Goal: Transaction & Acquisition: Purchase product/service

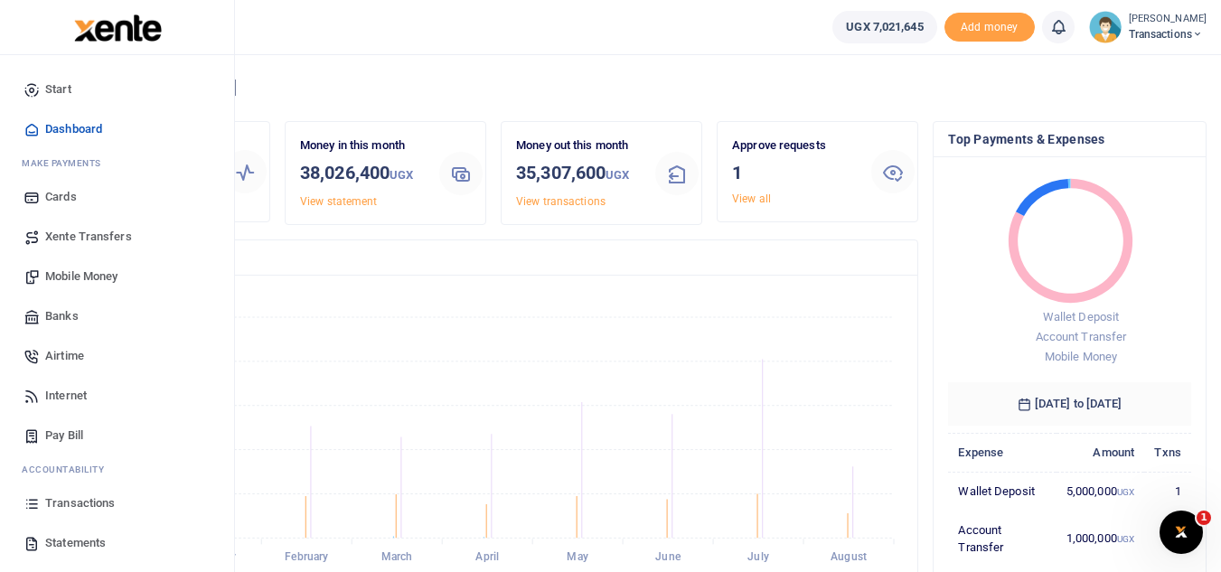
click at [97, 268] on span "Mobile Money" at bounding box center [81, 277] width 72 height 18
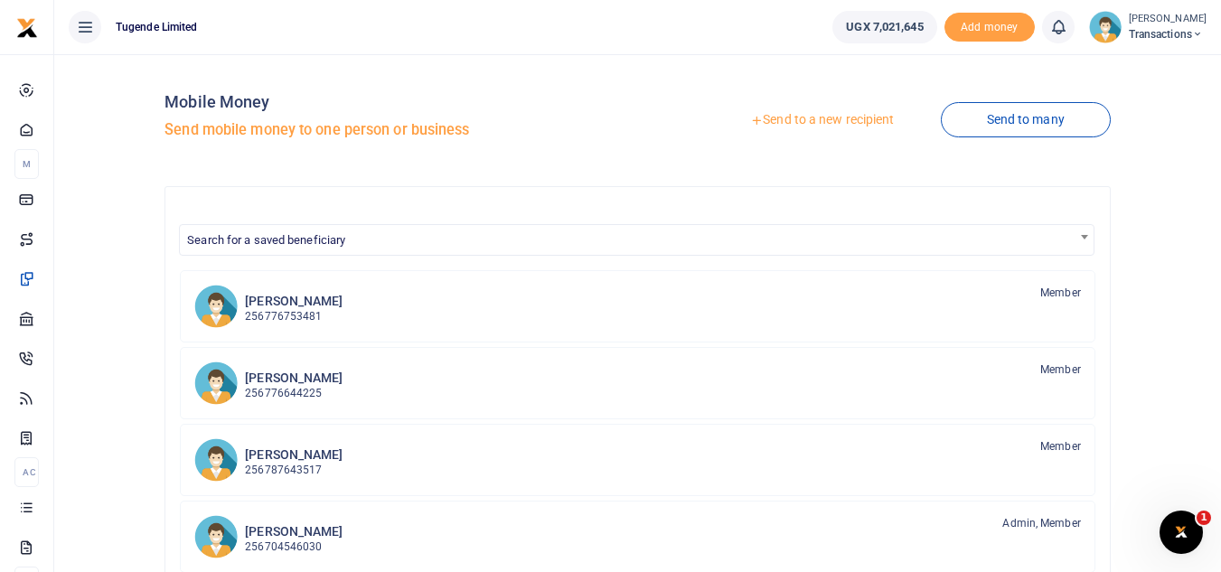
click at [754, 120] on icon at bounding box center [756, 120] width 13 height 13
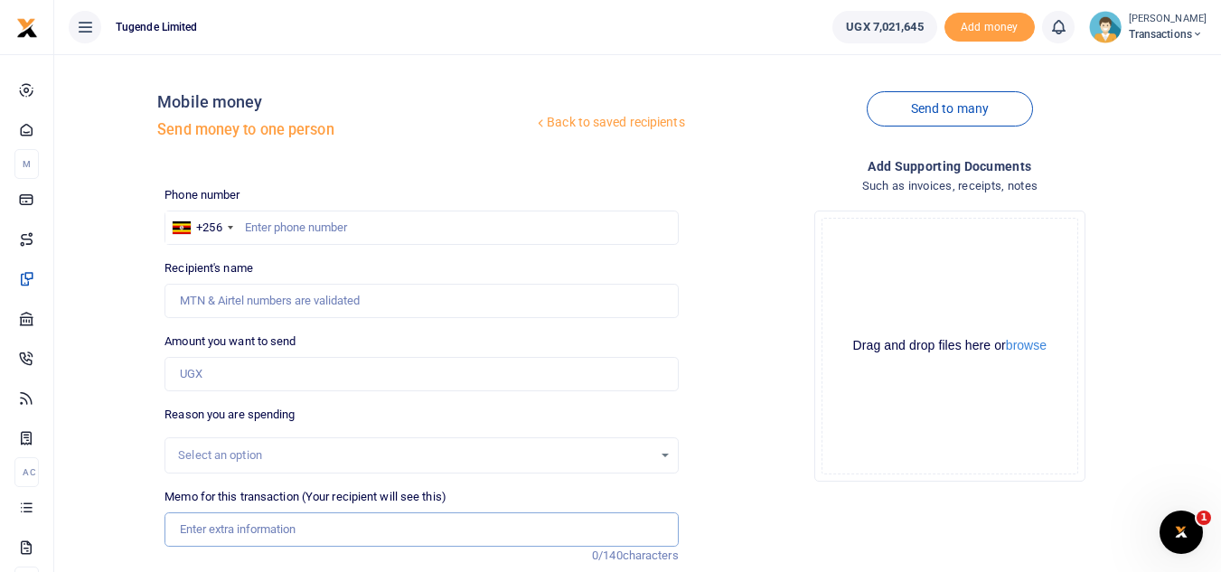
click at [290, 529] on input "Memo for this transaction (Your recipient will see this)" at bounding box center [421, 530] width 513 height 34
paste input "UMA230CH"
type input "UMA230CH"
click at [286, 357] on input "Amount you want to send" at bounding box center [421, 374] width 513 height 34
paste input "300,000"
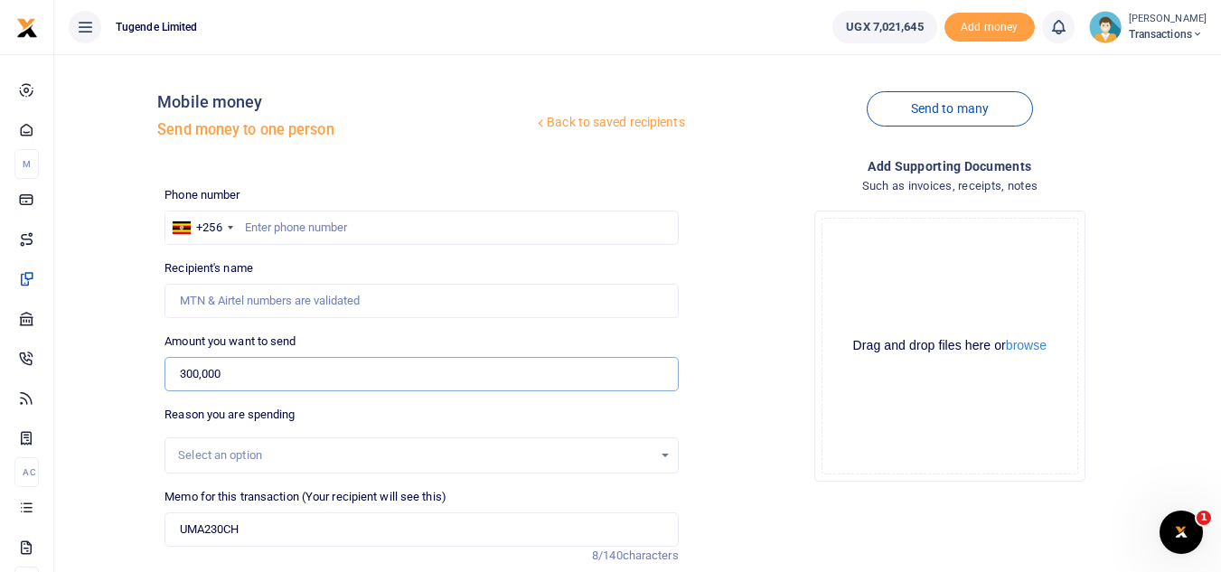
type input "300,000"
click at [488, 221] on input "text" at bounding box center [421, 228] width 513 height 34
paste input "776989898"
type input "776989898"
type input "Wilson Kamugisha"
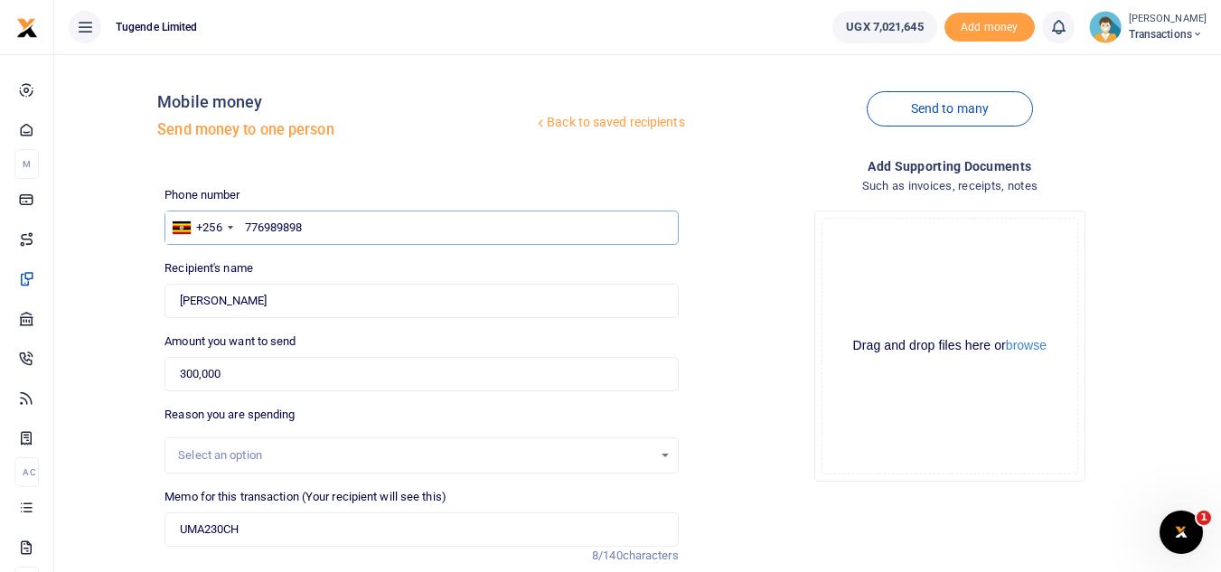
scroll to position [211, 0]
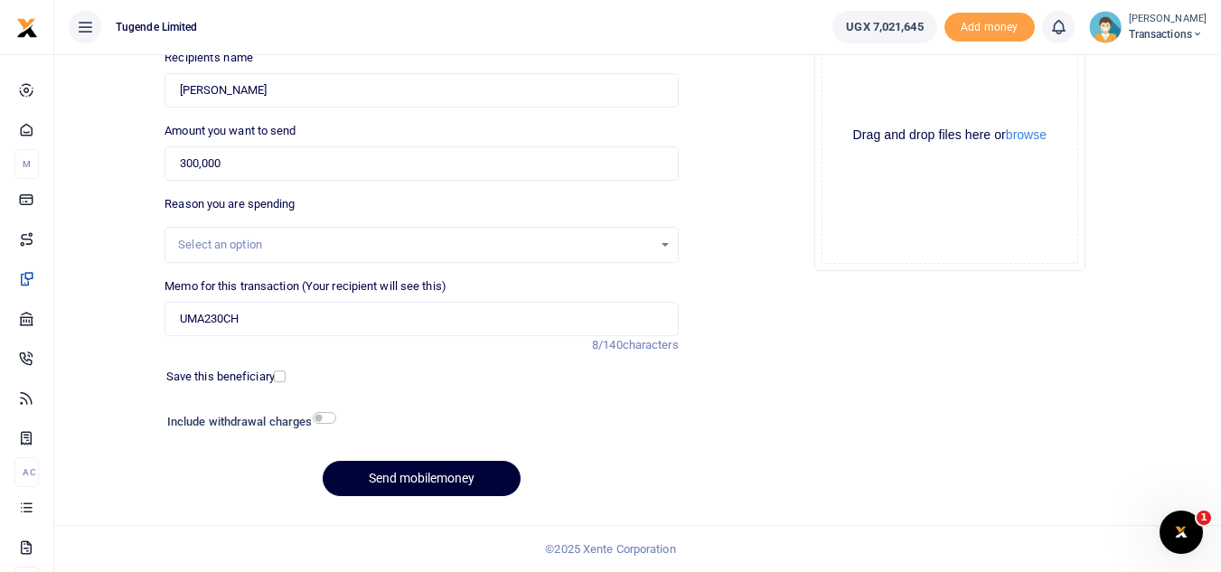
type input "776989898"
click at [441, 488] on button "Send mobilemoney" at bounding box center [422, 478] width 198 height 35
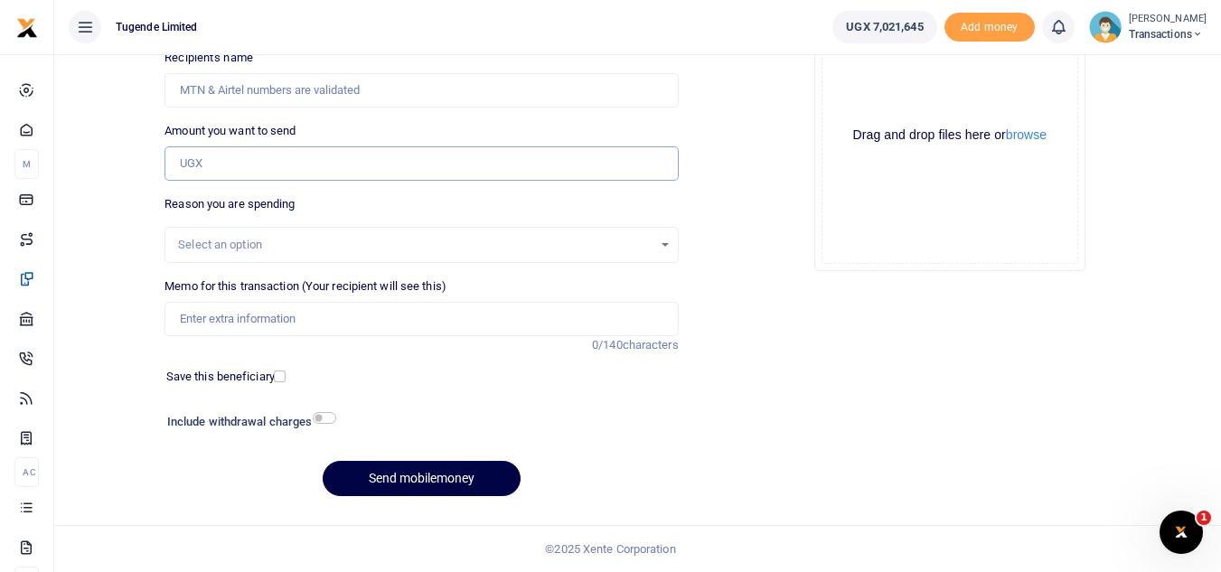
click at [256, 172] on input "Amount you want to send" at bounding box center [421, 163] width 513 height 34
paste input "228,000"
type input "228,000"
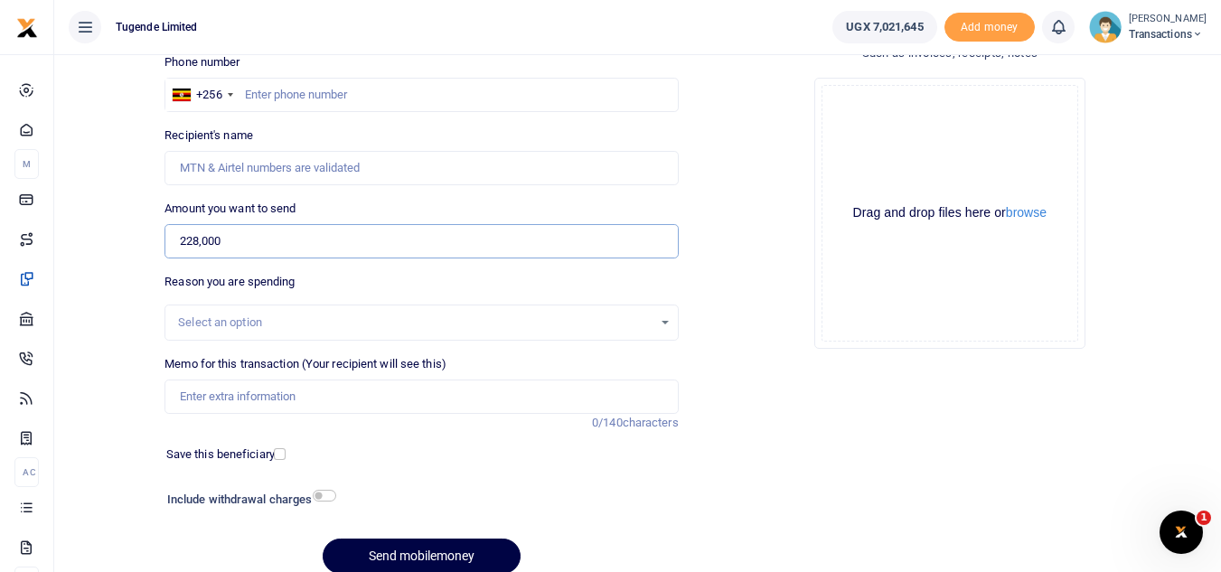
scroll to position [132, 0]
click at [528, 108] on input "text" at bounding box center [421, 96] width 513 height 34
paste input "781421427"
type input "781421427"
type input "Martine Otim"
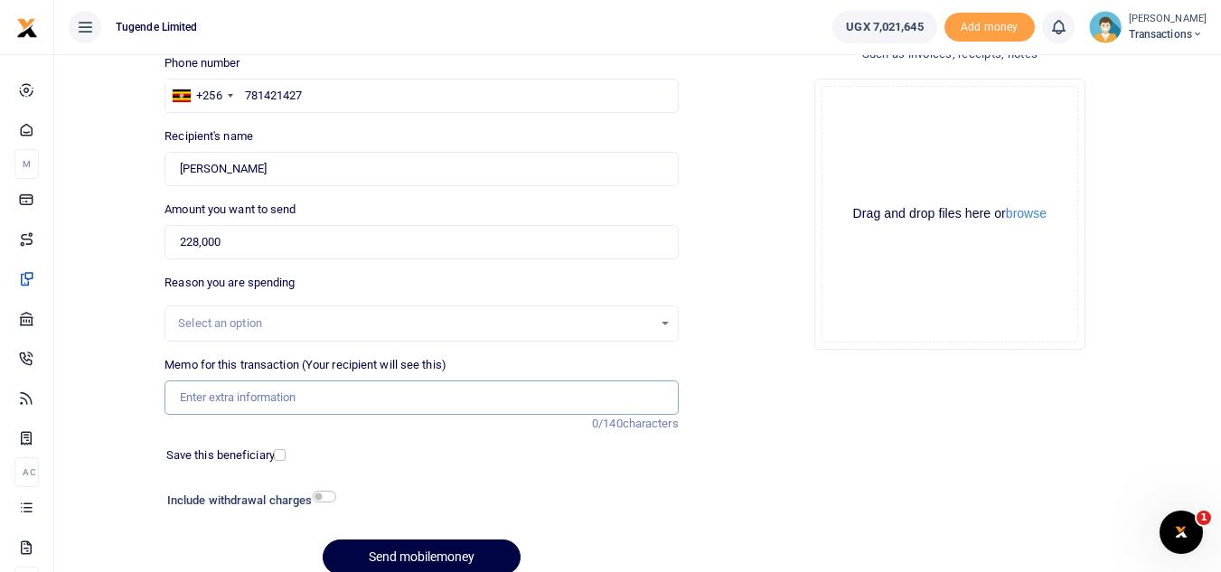
click at [228, 406] on input "Memo for this transaction (Your recipient will see this)" at bounding box center [421, 398] width 513 height 34
paste input "UGB710G"
click at [228, 406] on input "UGB710G" at bounding box center [421, 398] width 513 height 34
type input "UGB710G"
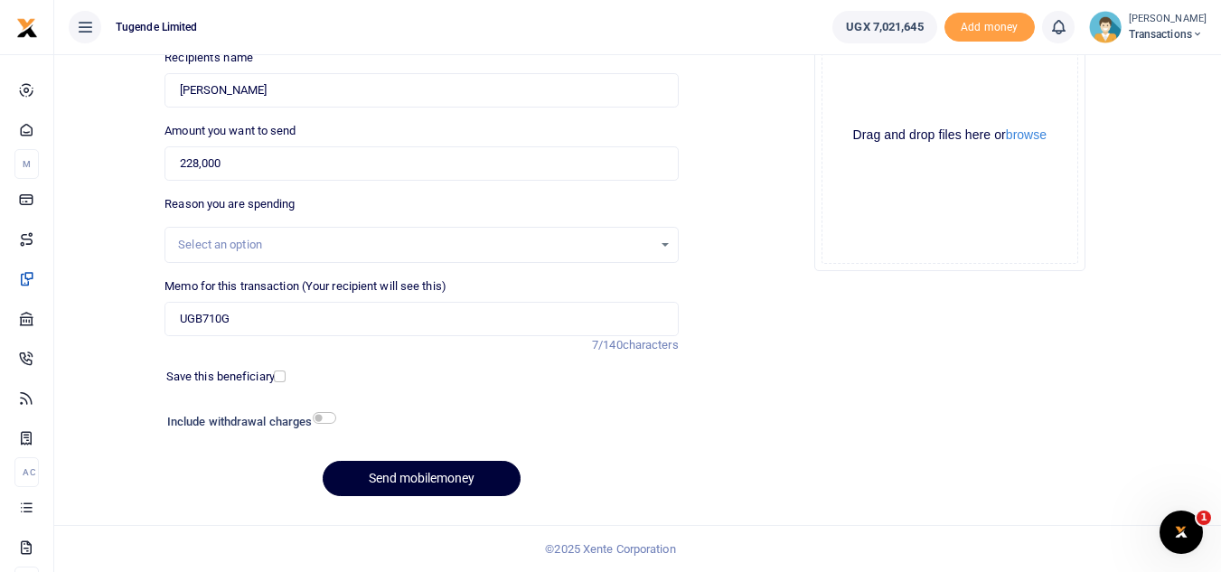
click at [433, 487] on button "Send mobilemoney" at bounding box center [422, 478] width 198 height 35
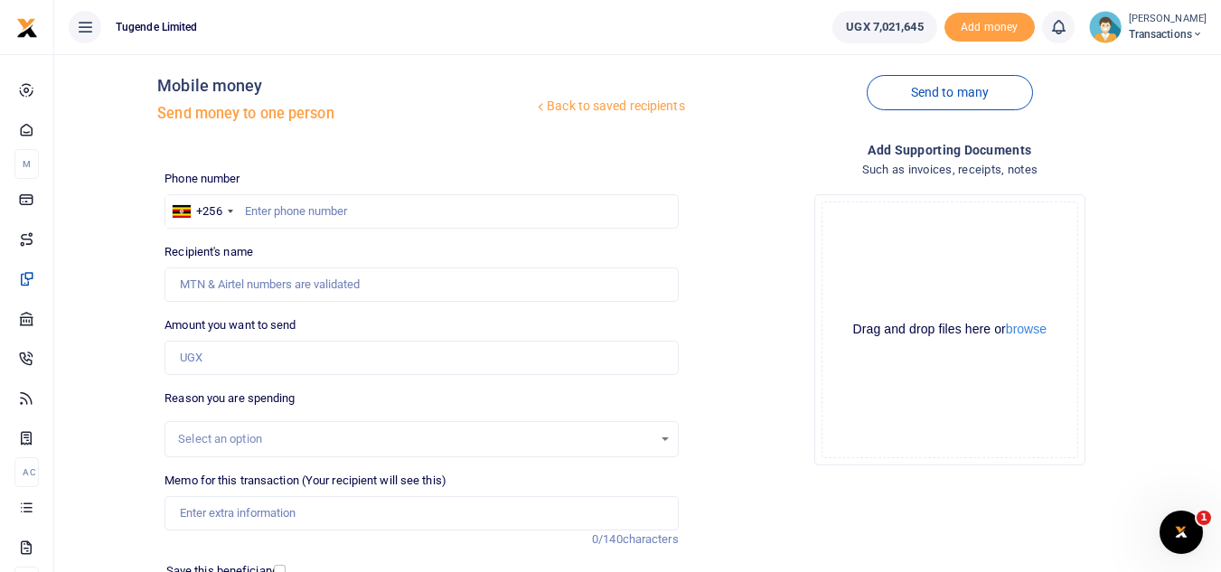
scroll to position [14, 0]
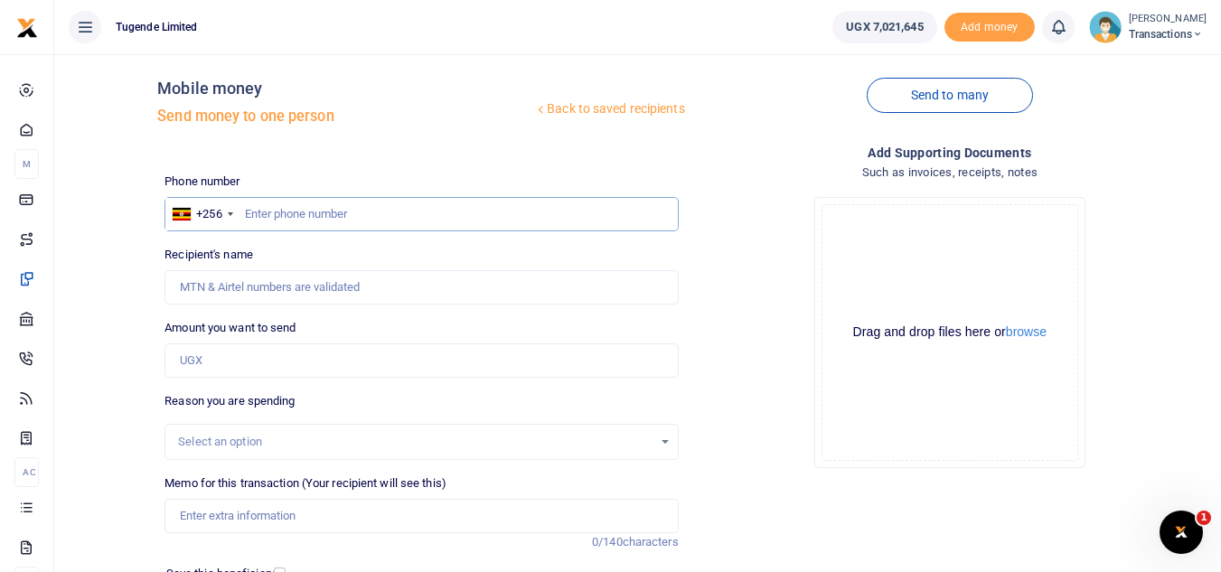
click at [370, 228] on input "text" at bounding box center [421, 214] width 513 height 34
paste input "756325764"
type input "756325764"
type input "[PERSON_NAME]"
click at [391, 352] on input "Amount you want to send" at bounding box center [421, 361] width 513 height 34
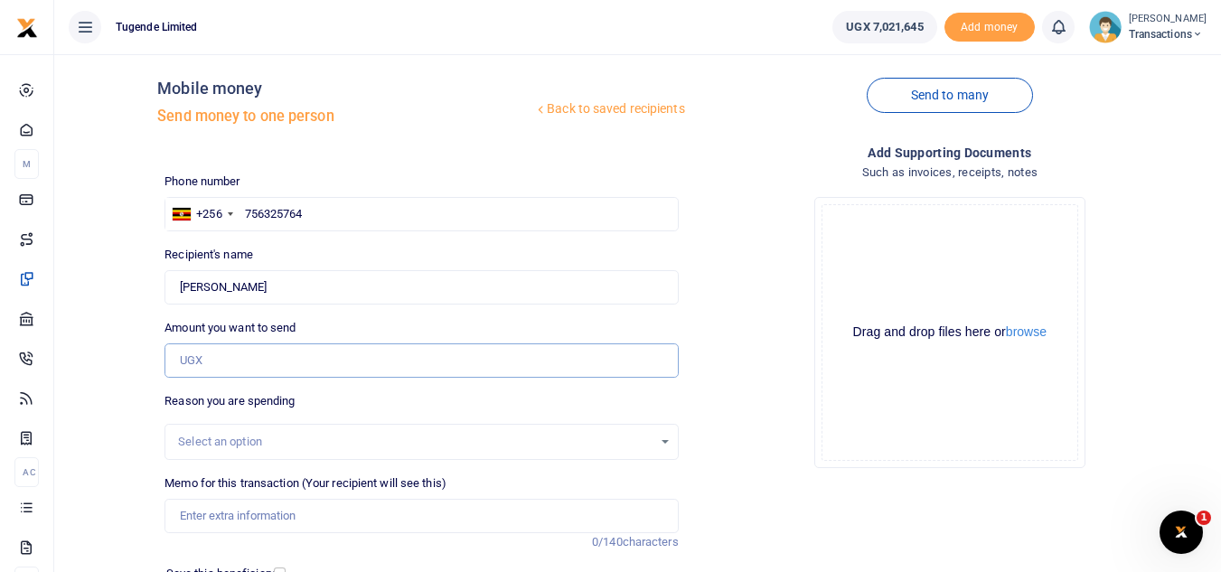
paste input "62000"
type input "62,000"
click at [291, 530] on input "Memo for this transaction (Your recipient will see this)" at bounding box center [421, 516] width 513 height 34
paste input "UMA351BY"
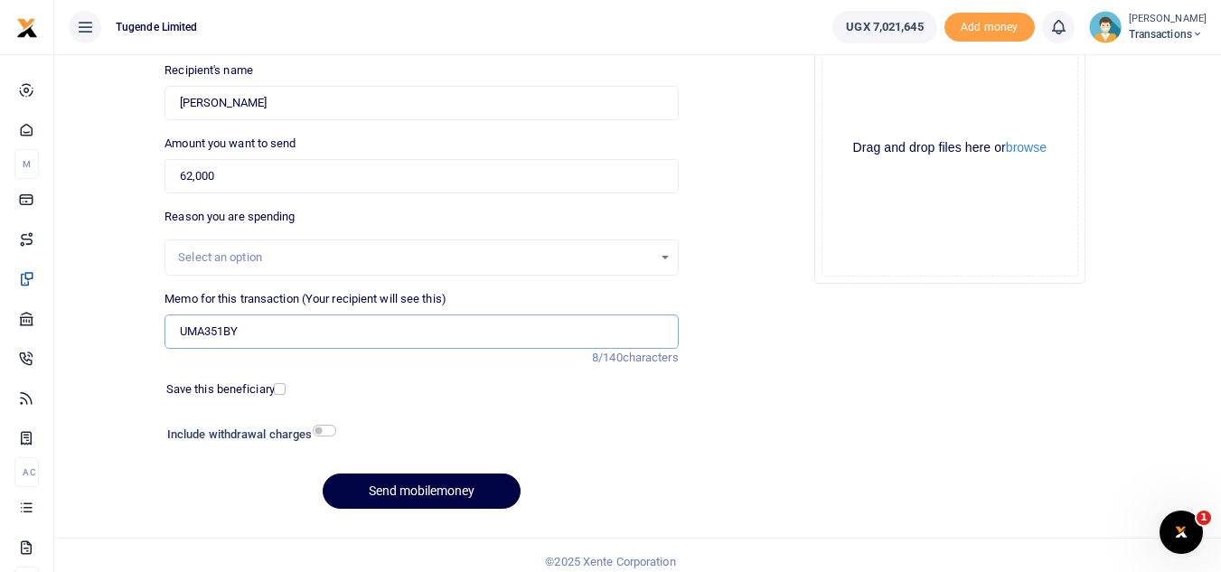
scroll to position [203, 0]
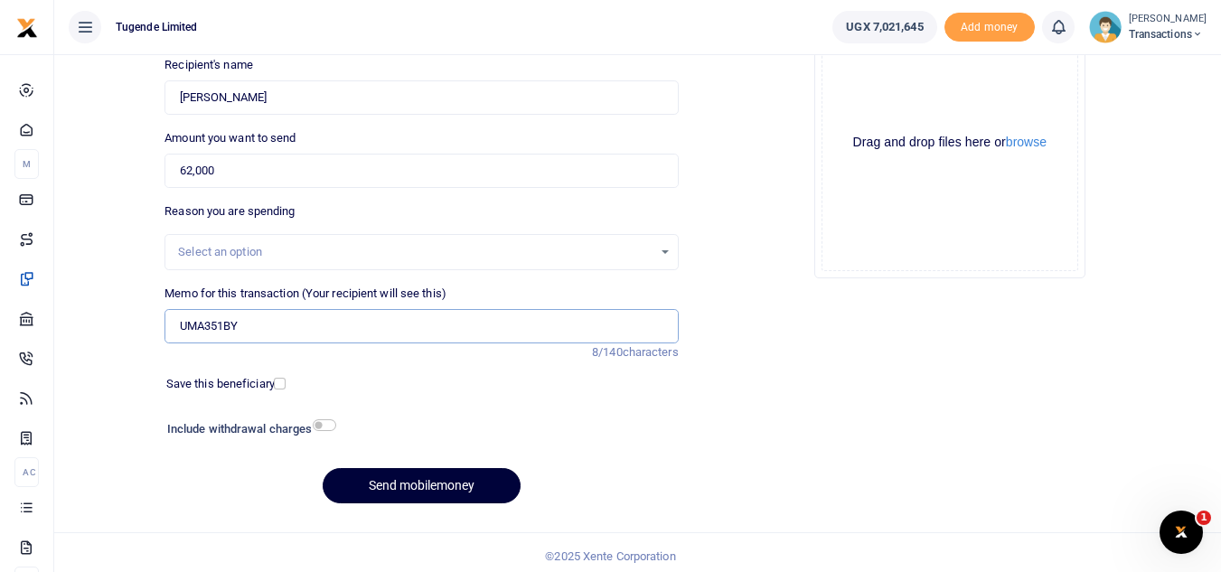
type input "UMA351BY"
click at [426, 492] on button "Send mobilemoney" at bounding box center [422, 485] width 198 height 35
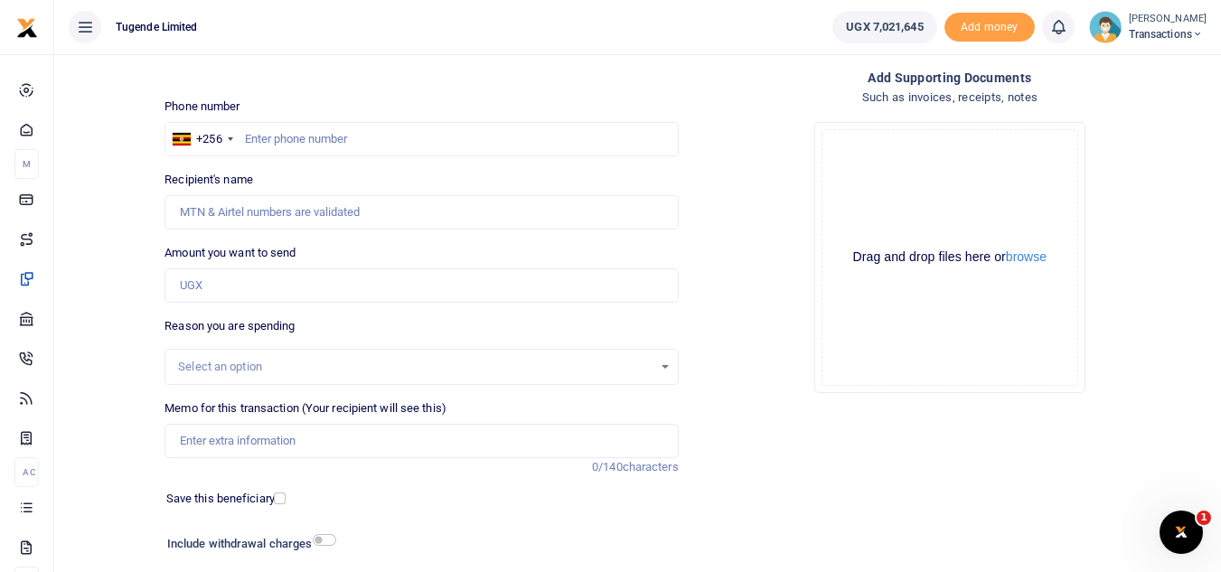
scroll to position [87, 0]
click at [474, 127] on input "text" at bounding box center [421, 141] width 513 height 34
paste input "748050032"
type input "748050032"
type input "[PERSON_NAME]"
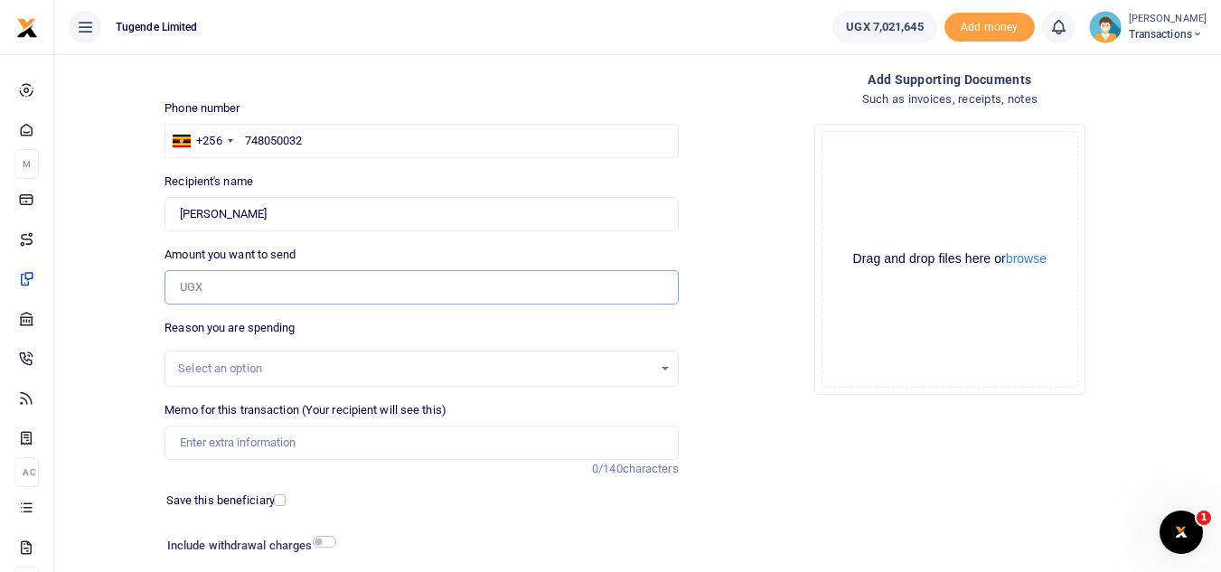
click at [307, 290] on input "Amount you want to send" at bounding box center [421, 287] width 513 height 34
paste input "30000"
type input "30,000"
click at [410, 436] on input "Memo for this transaction (Your recipient will see this)" at bounding box center [421, 443] width 513 height 34
paste input "UGB982N"
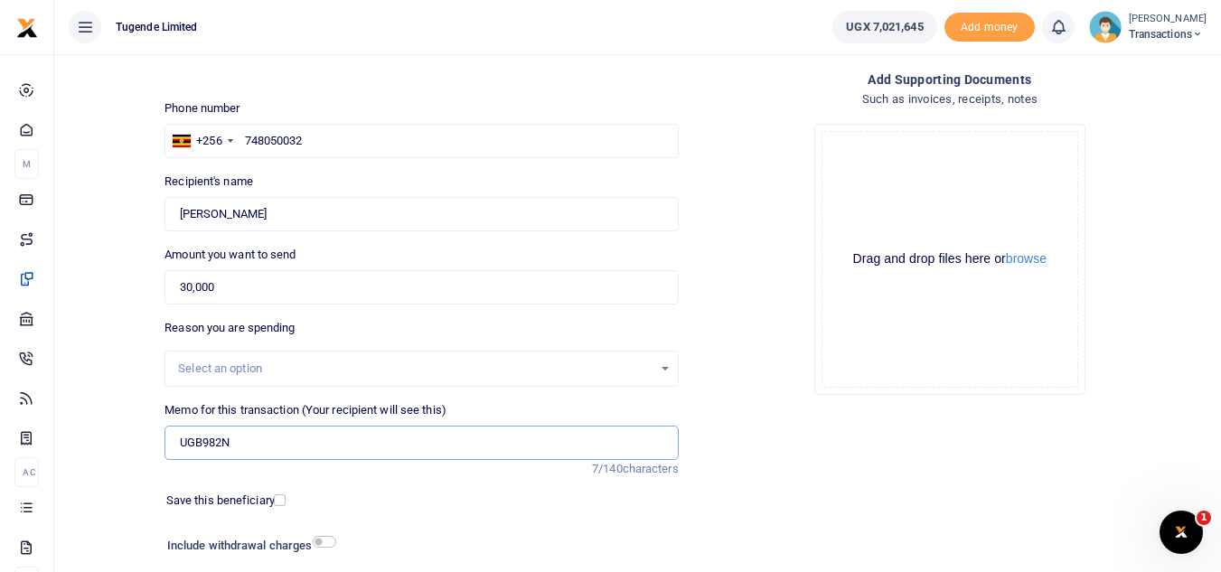
type input "UGB982N"
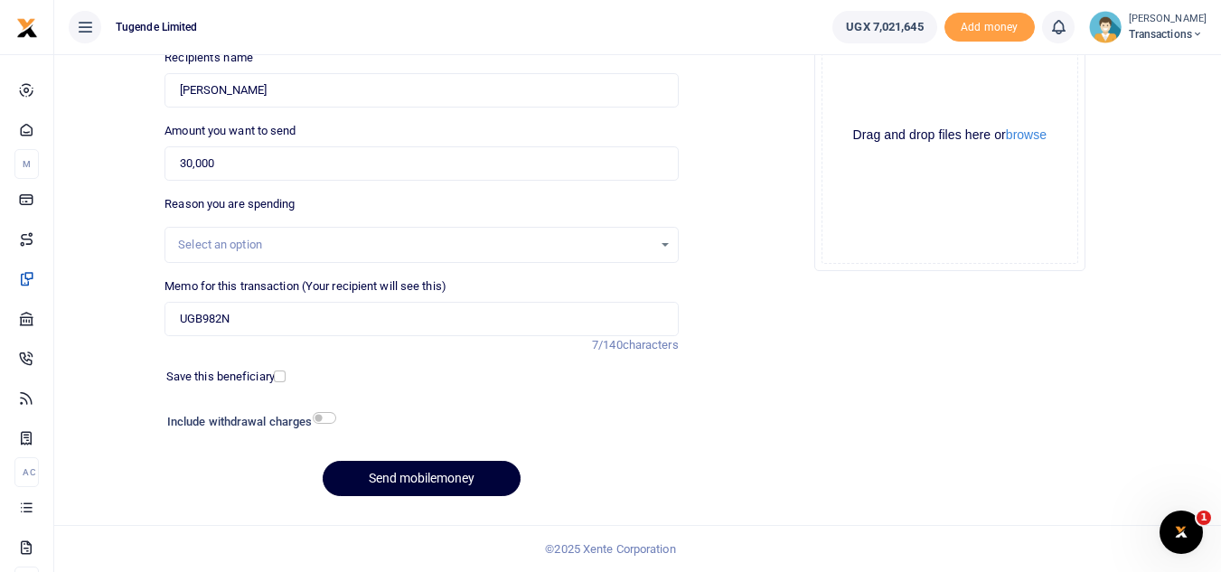
click at [373, 475] on button "Send mobilemoney" at bounding box center [422, 478] width 198 height 35
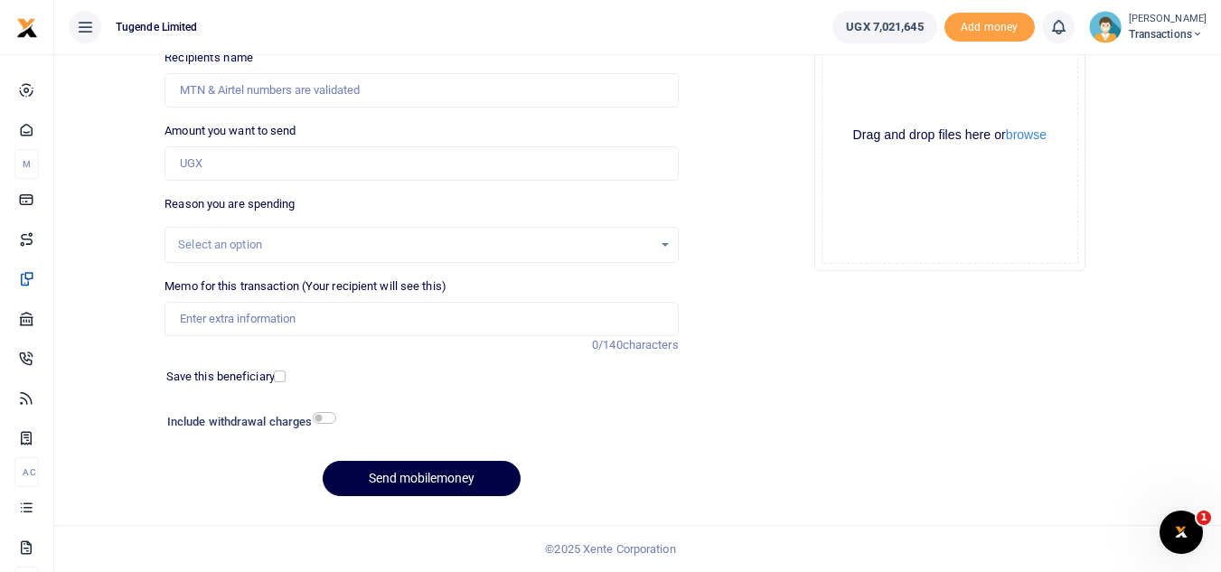
scroll to position [211, 0]
click at [419, 329] on input "Memo for this transaction (Your recipient will see this)" at bounding box center [421, 319] width 513 height 34
paste input "UFZ357B"
type input "UFZ357B"
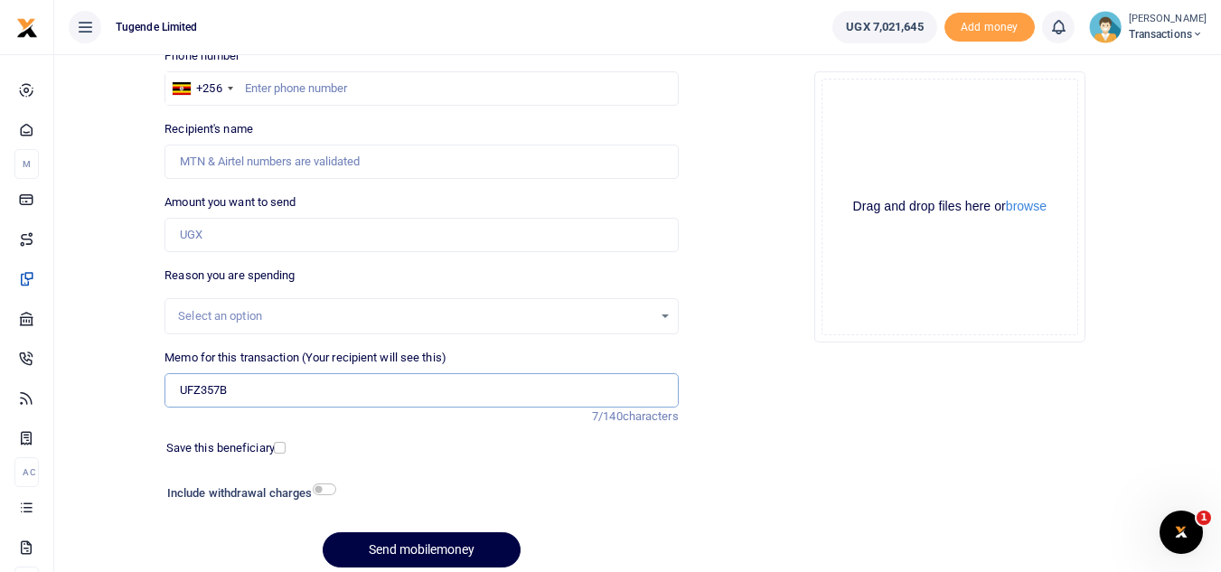
scroll to position [137, 0]
click at [400, 86] on input "text" at bounding box center [421, 90] width 513 height 34
paste input "748050032"
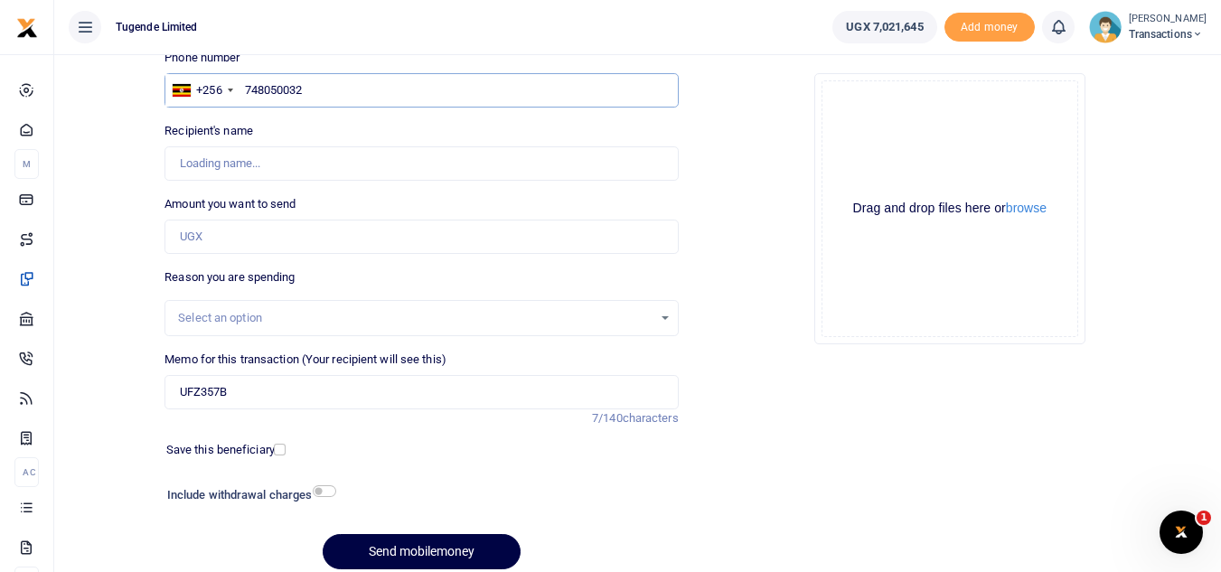
type input "748050032"
type input "Keneth Muwaya"
click at [427, 237] on input "Amount you want to send" at bounding box center [421, 237] width 513 height 34
paste input "25,000"
type input "25,000"
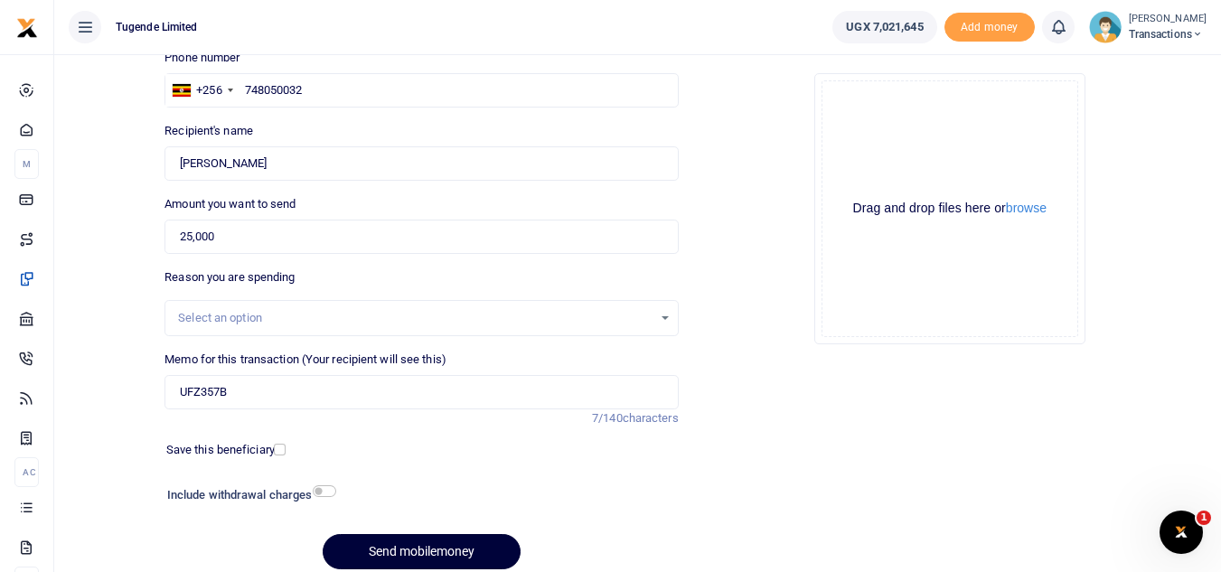
click at [433, 557] on button "Send mobilemoney" at bounding box center [422, 551] width 198 height 35
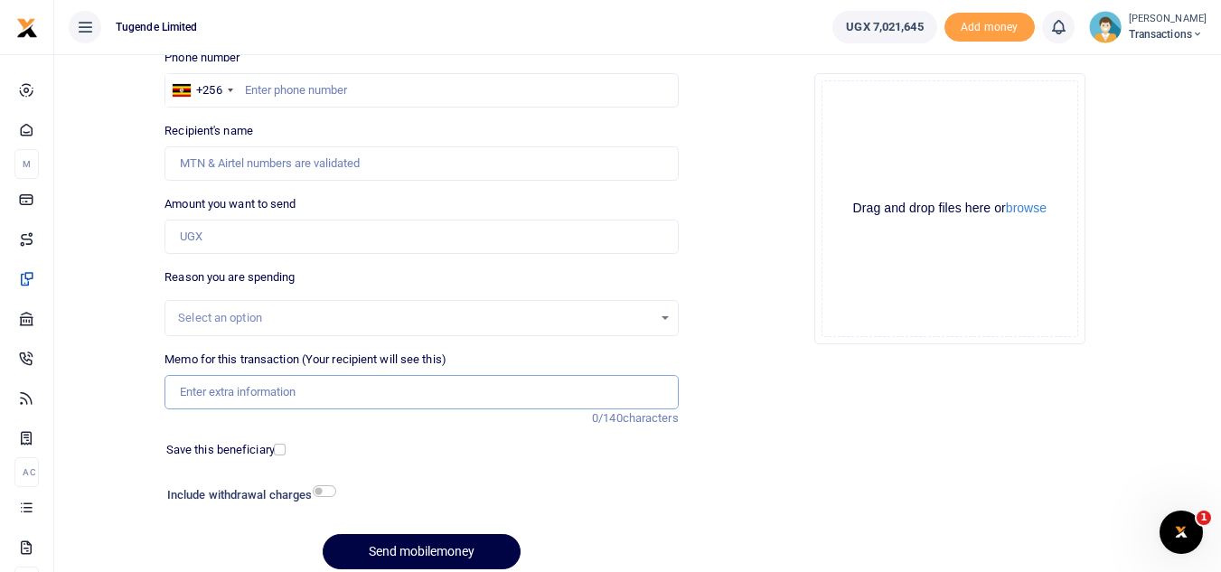
click at [323, 401] on input "Memo for this transaction (Your recipient will see this)" at bounding box center [421, 392] width 513 height 34
paste input "UGC562V, UGD059T, UFX064B, UGD754U, UGD901P and UGD179M"
click at [288, 391] on input "UGC562V, UGD059T, UFX064B, UGD754U, UGD901P and UGD179M" at bounding box center [421, 392] width 513 height 34
click at [398, 395] on input "UGC562V UGD059T UFX064B, UGD754U, UGD901P and UGD179M" at bounding box center [421, 392] width 513 height 34
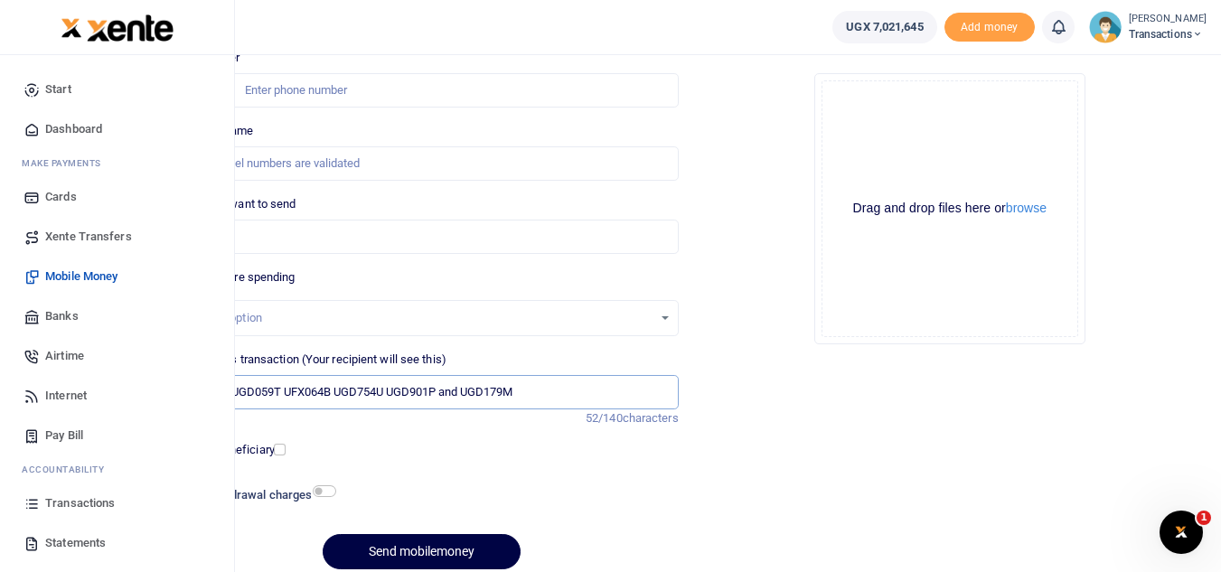
type input "UGC562V UGD059T UFX064B UGD754U UGD901P and UGD179M"
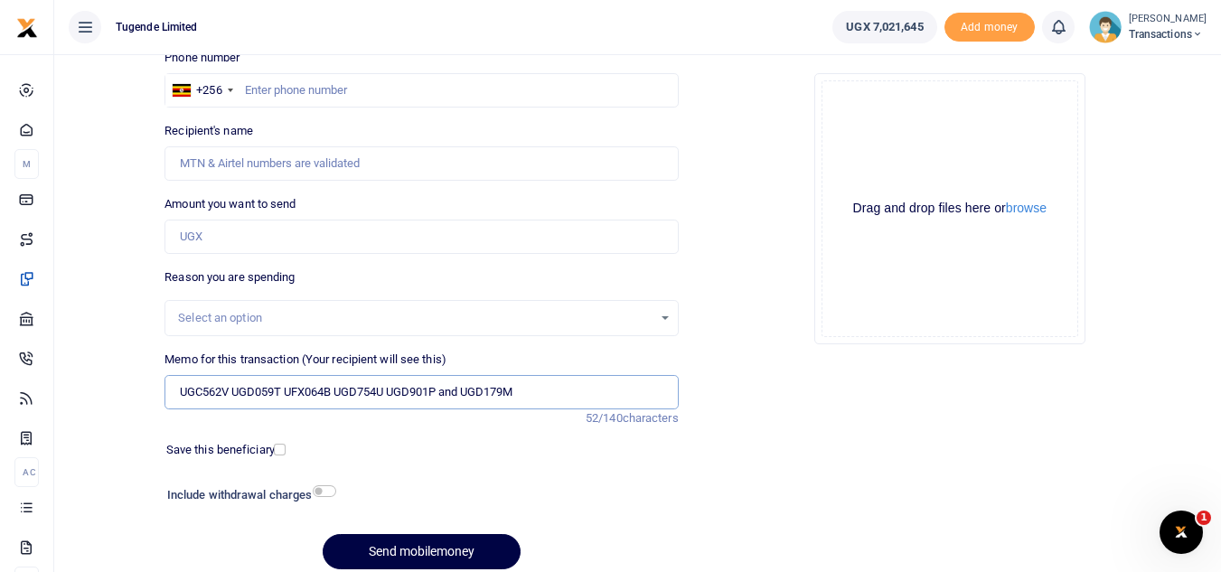
scroll to position [125, 0]
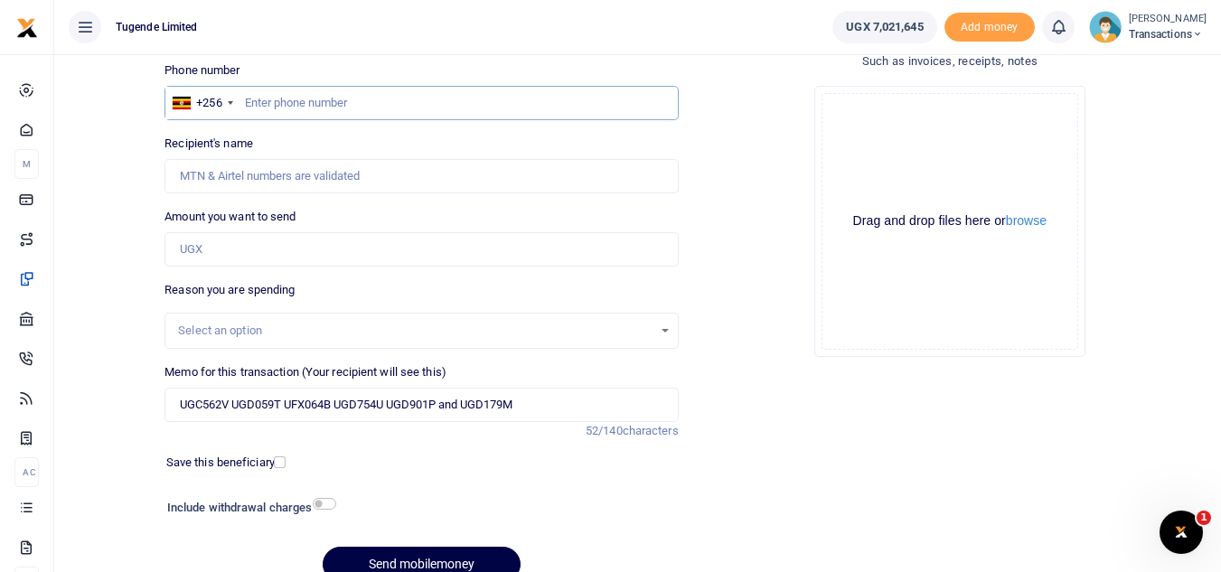
click at [439, 92] on input "text" at bounding box center [421, 103] width 513 height 34
paste input "778891394"
type input "778891394"
type input "Bonny Masereka"
type input "778891394"
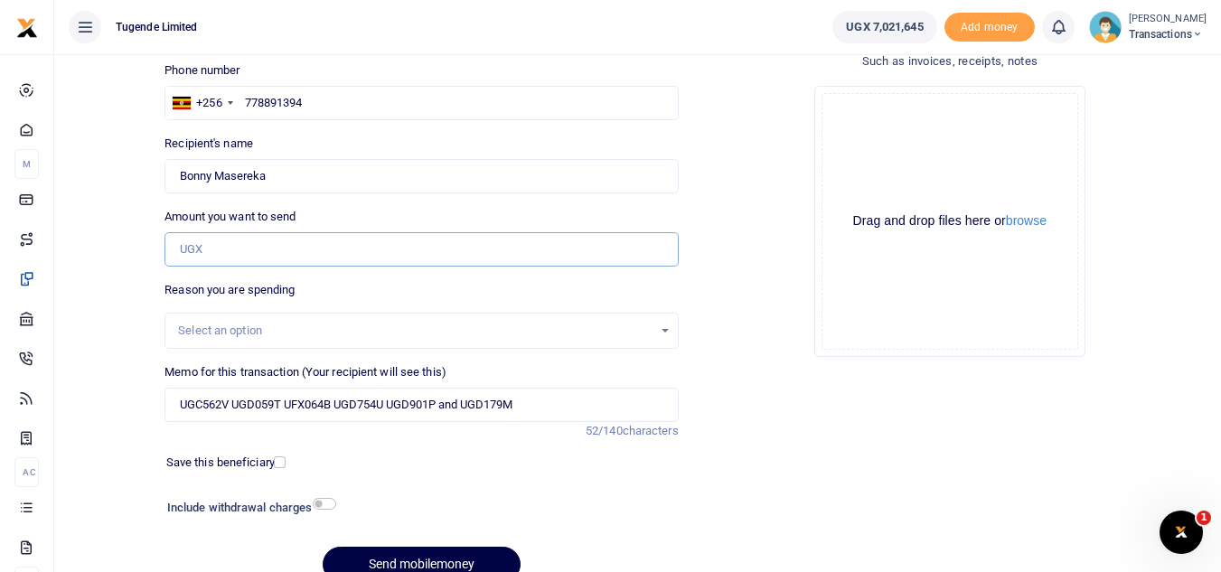
click at [340, 256] on input "Amount you want to send" at bounding box center [421, 249] width 513 height 34
paste input "312,000"
type input "312,000"
click at [433, 551] on button "Send mobilemoney" at bounding box center [422, 564] width 198 height 35
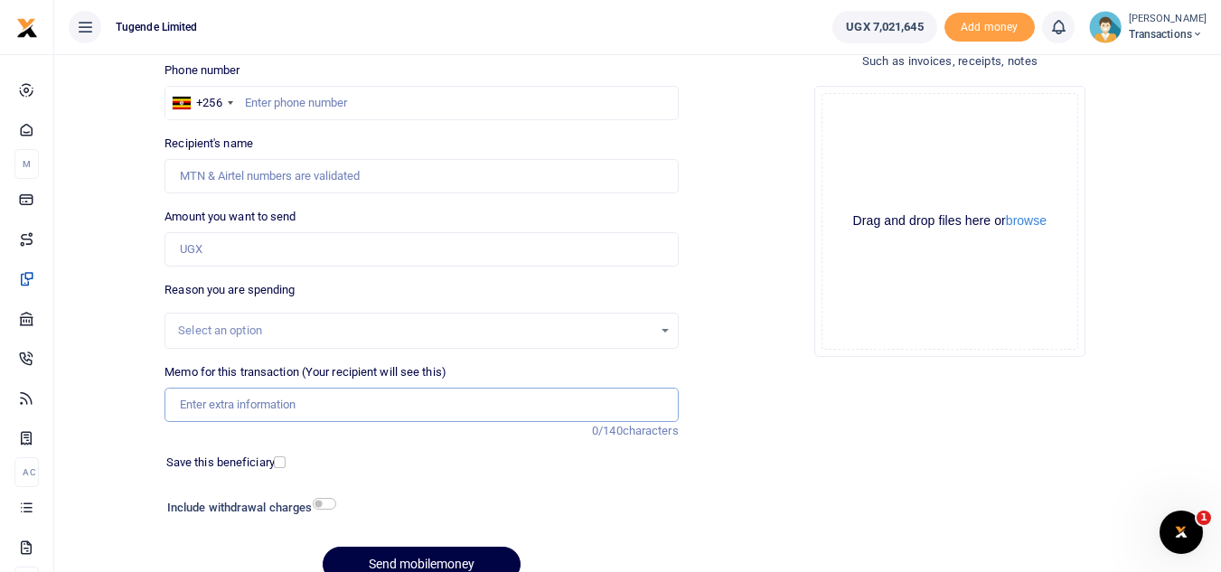
click at [386, 409] on input "Memo for this transaction (Your recipient will see this)" at bounding box center [421, 405] width 513 height 34
paste input "UMA803CT"
type input "UMA803CT"
click at [253, 89] on input "text" at bounding box center [421, 103] width 513 height 34
paste input "778887834"
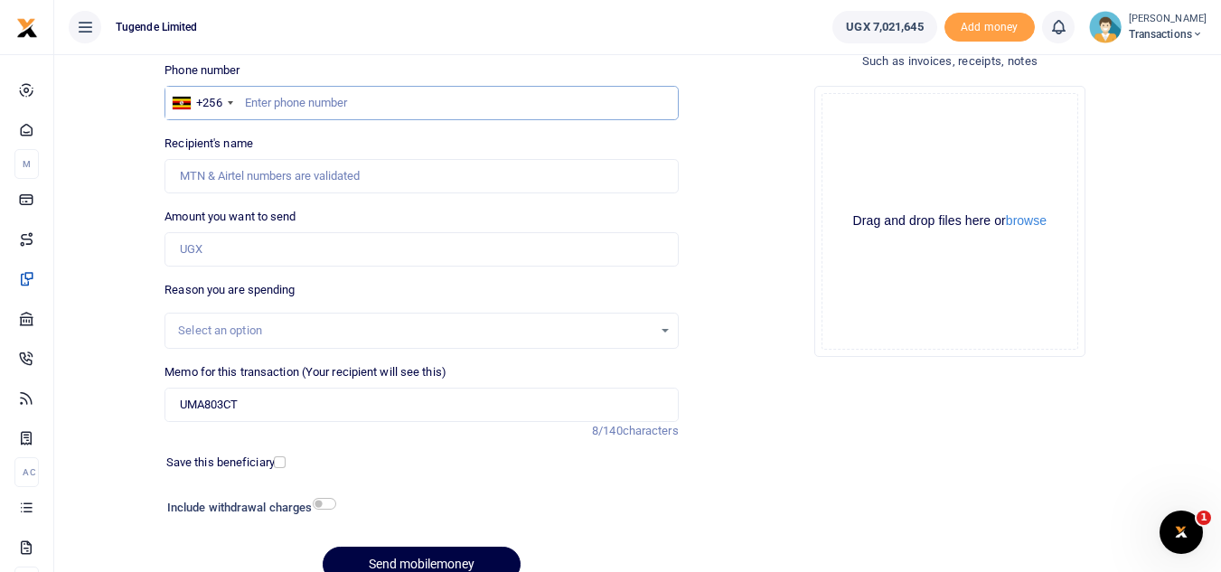
type input "778887834"
type input "Hasani Nsubuga"
type input "778887834"
click at [242, 233] on input "Amount you want to send" at bounding box center [421, 249] width 513 height 34
type input "52,000"
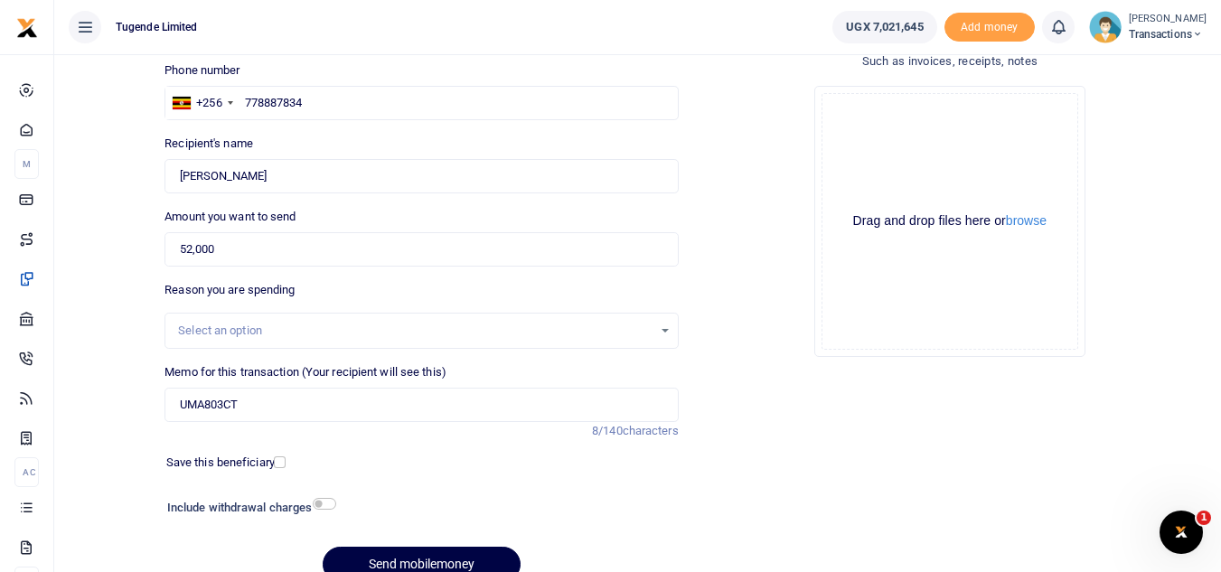
click at [786, 423] on div "Add supporting Documents Such as invoices, receipts, notes Drop your files here…" at bounding box center [950, 315] width 528 height 566
click at [356, 565] on button "Send mobilemoney" at bounding box center [422, 564] width 198 height 35
click at [254, 413] on input "Memo for this transaction (Your recipient will see this)" at bounding box center [421, 405] width 513 height 34
paste input "UMA893BS"
type input "UMA893BS"
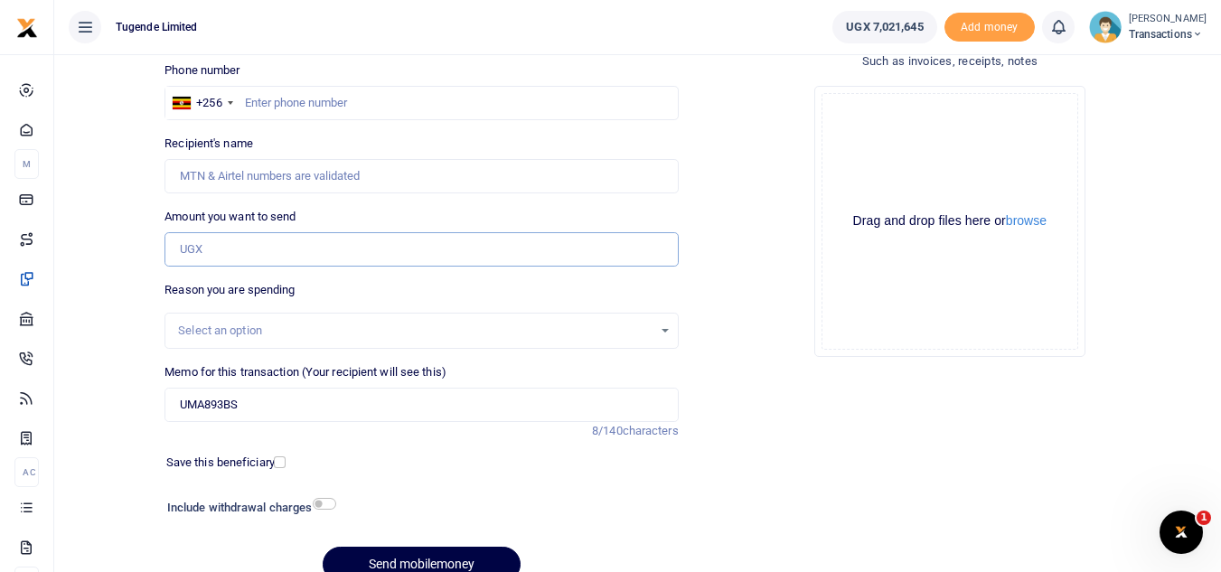
click at [363, 240] on input "Amount you want to send" at bounding box center [421, 249] width 513 height 34
paste input "52,000"
type input "52,000"
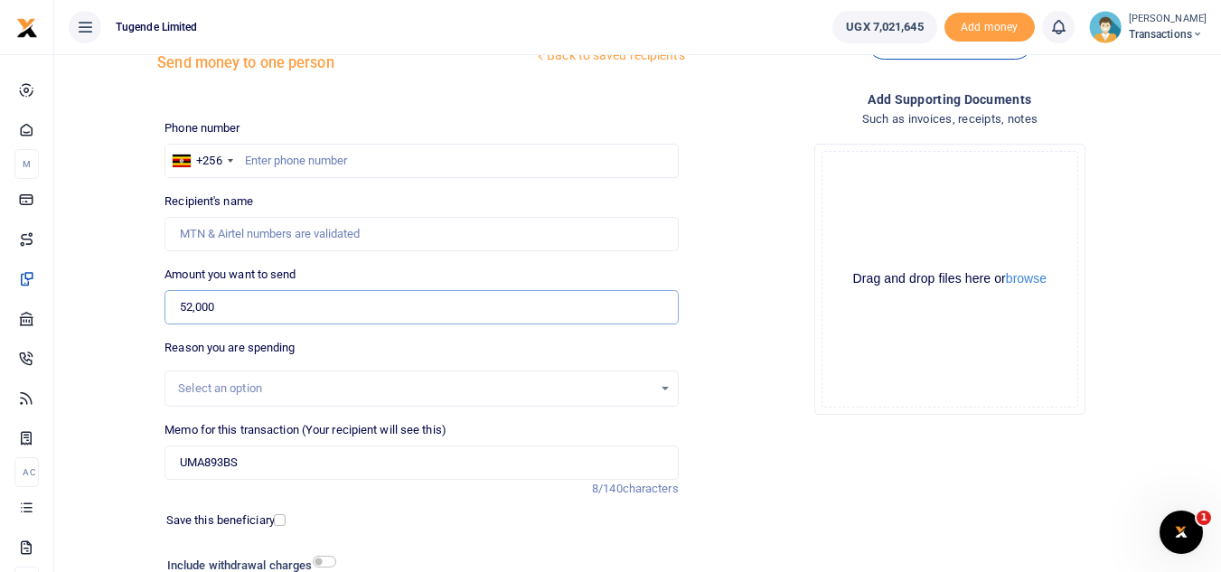
scroll to position [66, 0]
click at [389, 164] on input "text" at bounding box center [421, 162] width 513 height 34
paste input "780755111"
type input "780755111"
type input "[PERSON_NAME]"
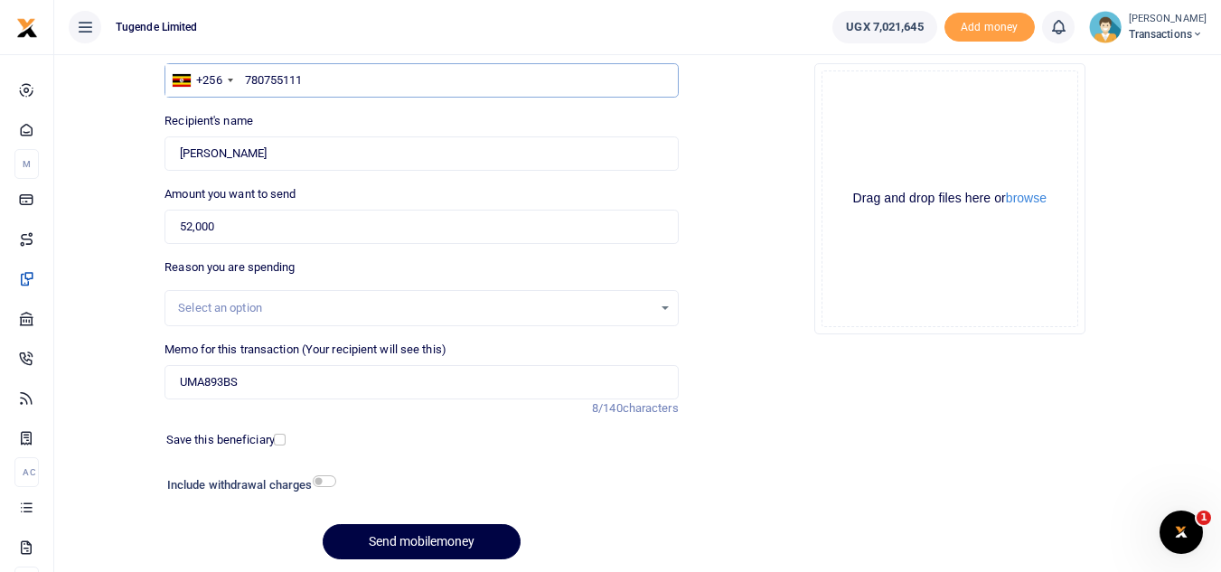
scroll to position [157, 0]
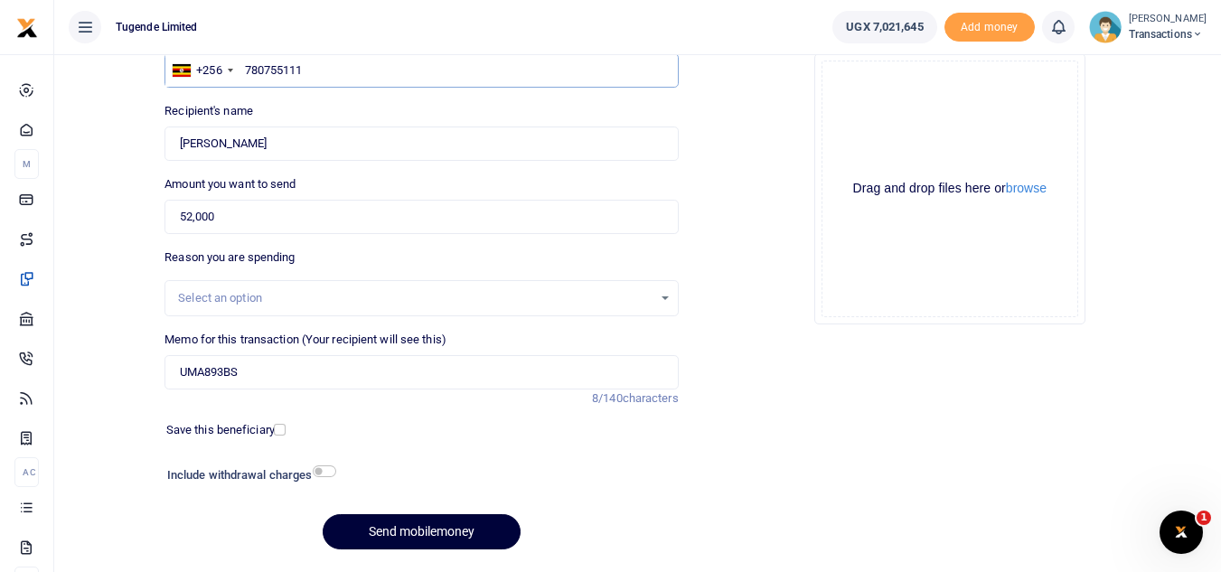
type input "780755111"
click at [417, 536] on button "Send mobilemoney" at bounding box center [422, 531] width 198 height 35
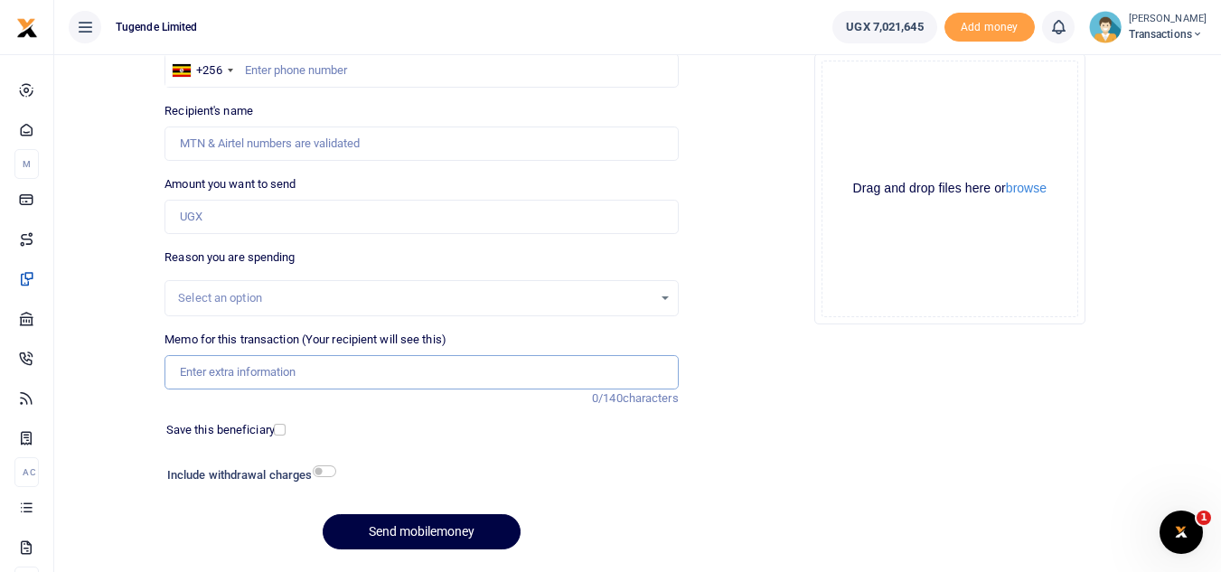
click at [216, 381] on input "Memo for this transaction (Your recipient will see this)" at bounding box center [421, 372] width 513 height 34
paste input "UGC194M"
type input "UGC194M"
click at [288, 212] on input "Amount you want to send" at bounding box center [421, 217] width 513 height 34
paste input "103,000"
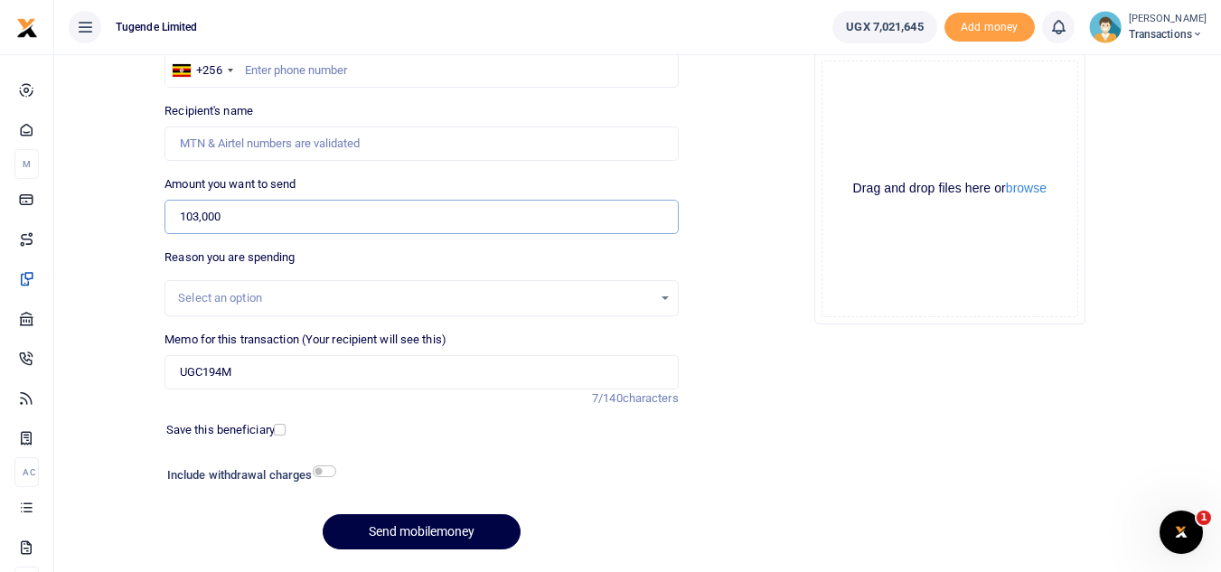
type input "103,000"
click at [289, 69] on input "text" at bounding box center [421, 70] width 513 height 34
paste input "766663429"
type input "766663429"
type input "Joel Ssenyojjo"
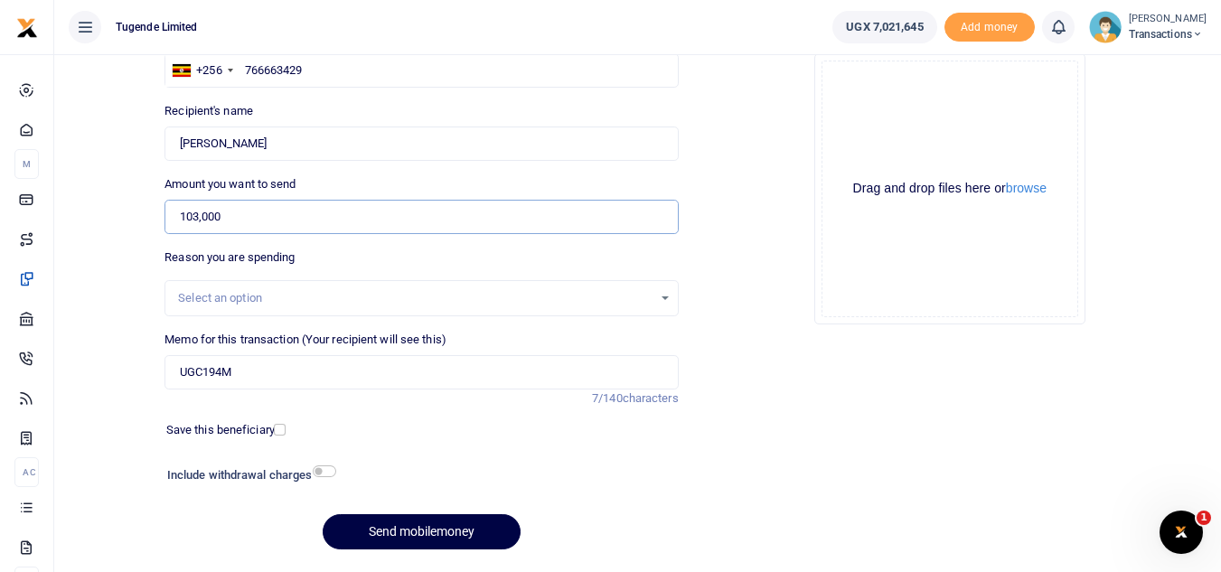
click at [325, 212] on input "103,000" at bounding box center [421, 217] width 513 height 34
type input "1"
type input "50,000"
click at [407, 525] on button "Send mobilemoney" at bounding box center [422, 531] width 198 height 35
click at [306, 72] on input "text" at bounding box center [421, 70] width 513 height 34
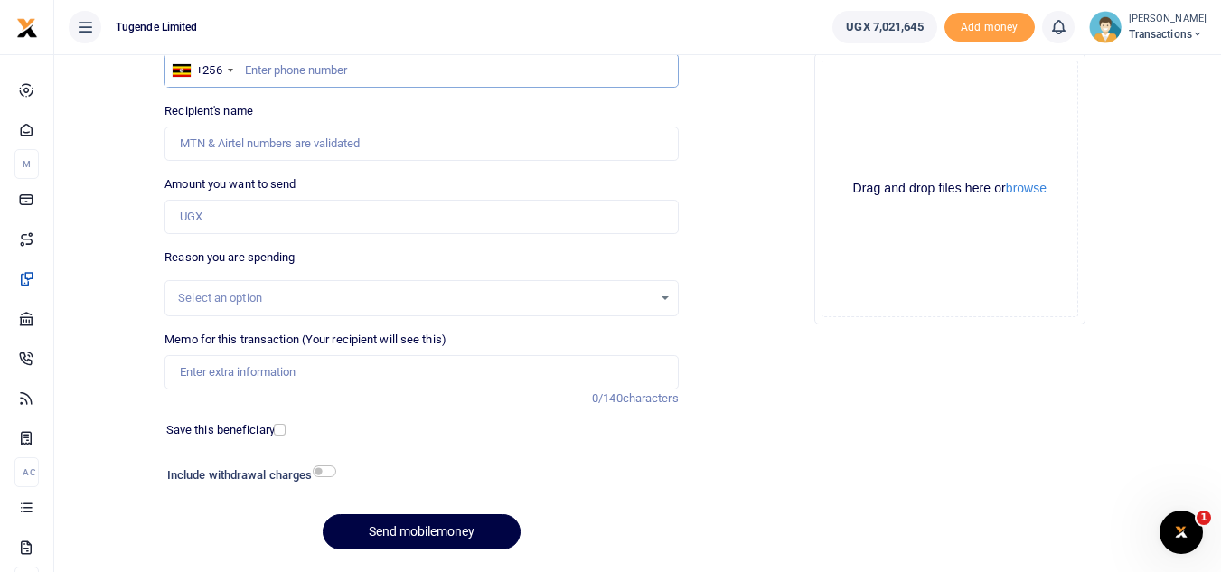
paste input "761,297,852"
click at [293, 78] on input "761,297,852" at bounding box center [421, 70] width 513 height 34
type input "761297852"
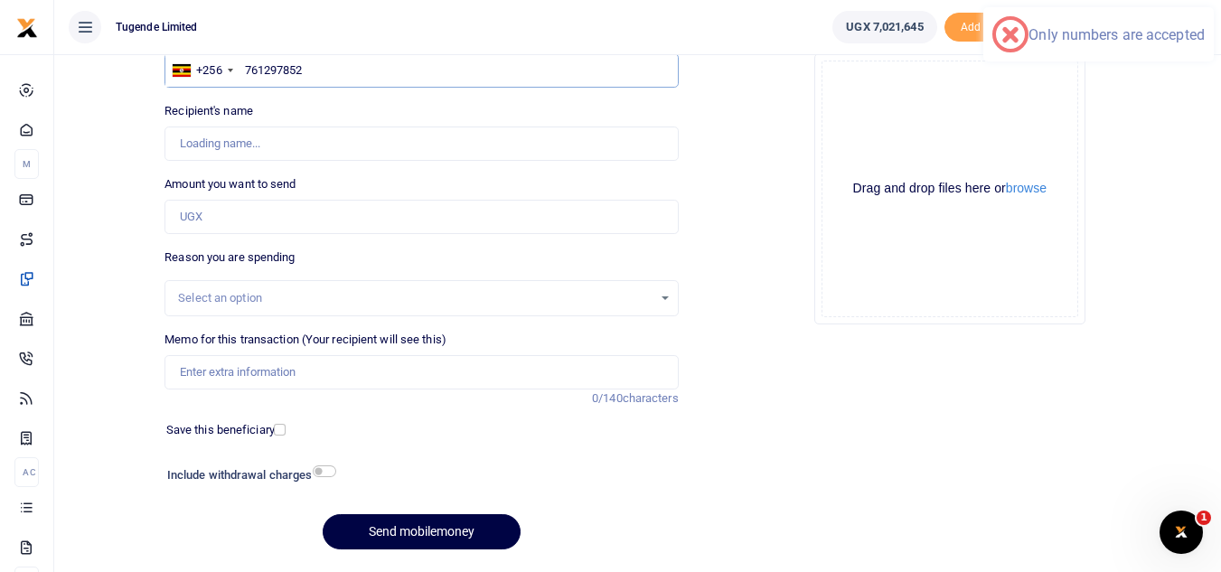
type input "Jimmy Lubogo"
type input "761297852"
click at [289, 368] on input "Memo for this transaction (Your recipient will see this)" at bounding box center [421, 372] width 513 height 34
paste input "UGC194M"
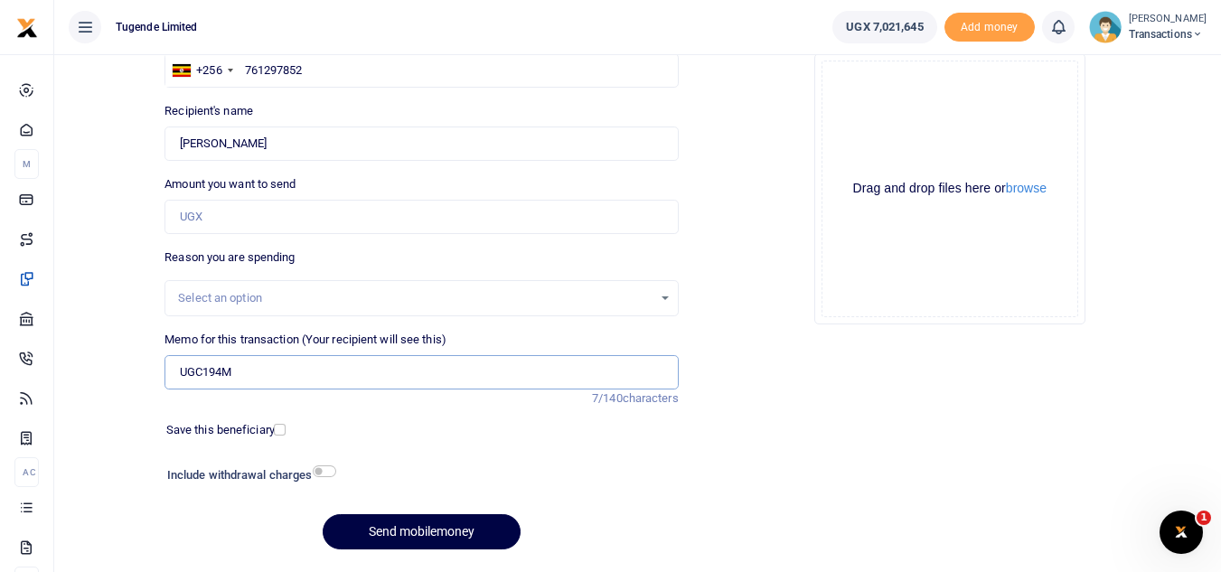
type input "UGC194M"
click at [234, 221] on input "Amount you want to send" at bounding box center [421, 217] width 513 height 34
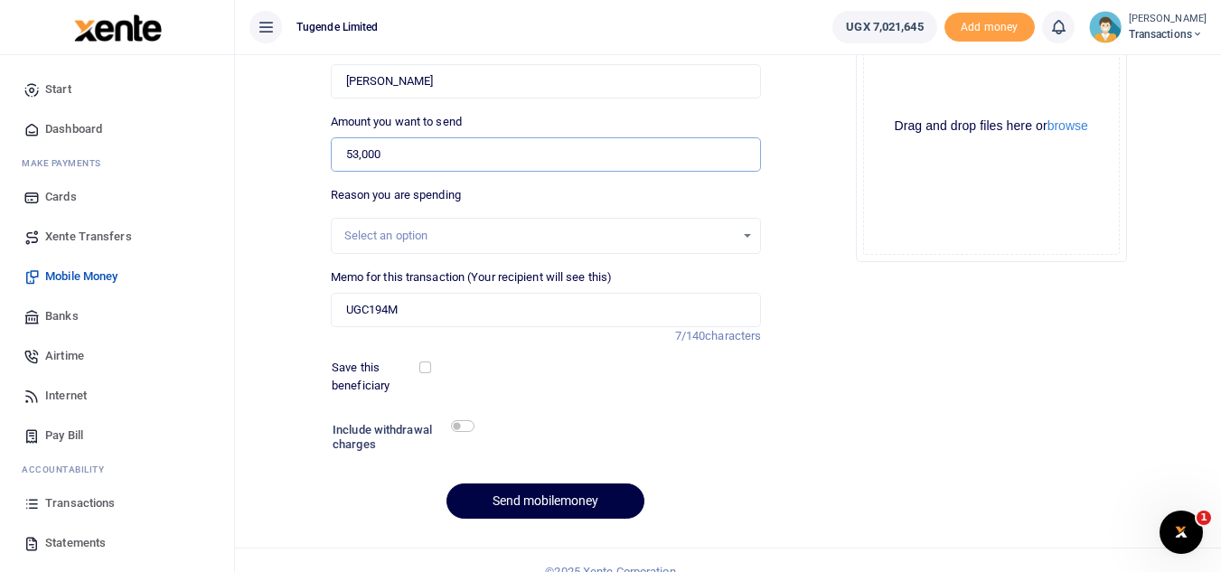
scroll to position [223, 0]
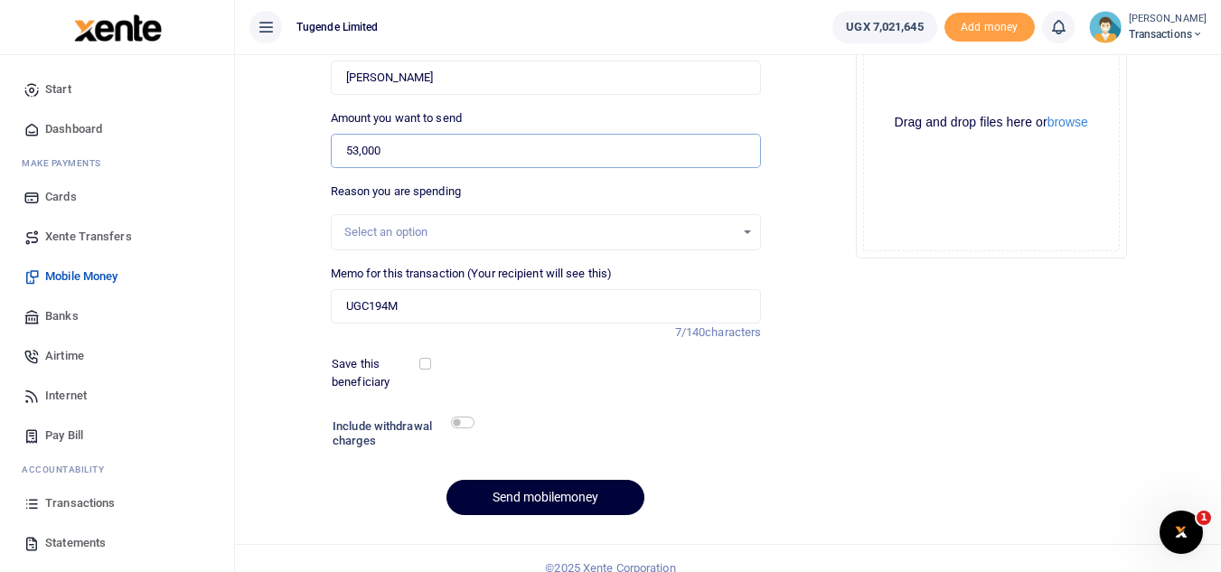
type input "53,000"
click at [538, 499] on button "Send mobilemoney" at bounding box center [546, 497] width 198 height 35
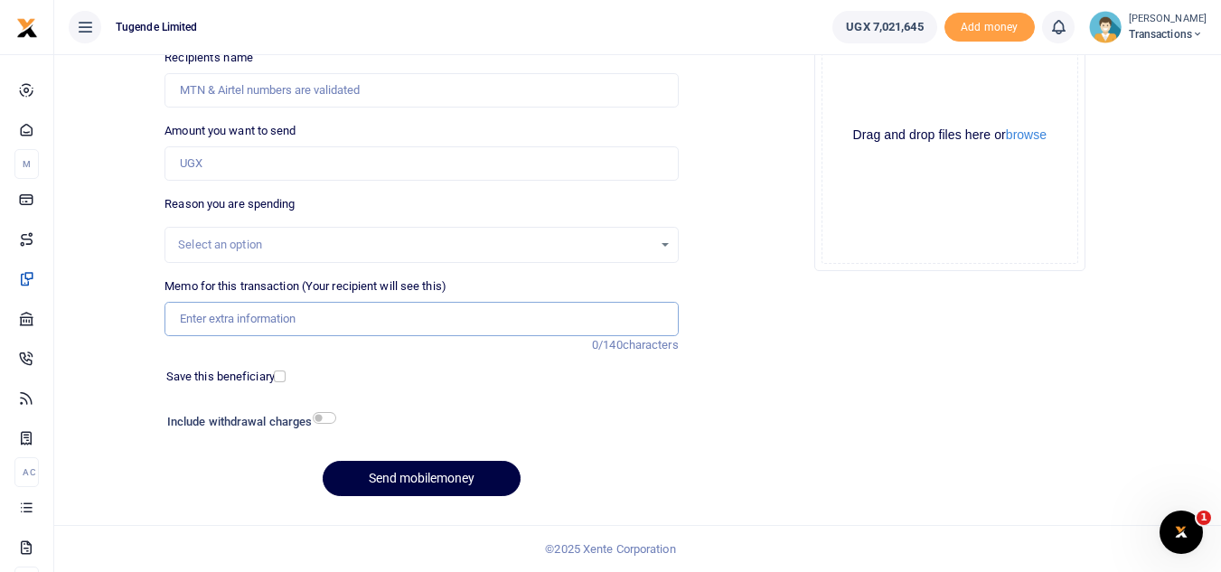
click at [343, 324] on input "Memo for this transaction (Your recipient will see this)" at bounding box center [421, 319] width 513 height 34
paste input "UGH438Z"
type input "UGH438Z"
click at [214, 173] on input "Amount you want to send" at bounding box center [421, 163] width 513 height 34
paste input "73,000"
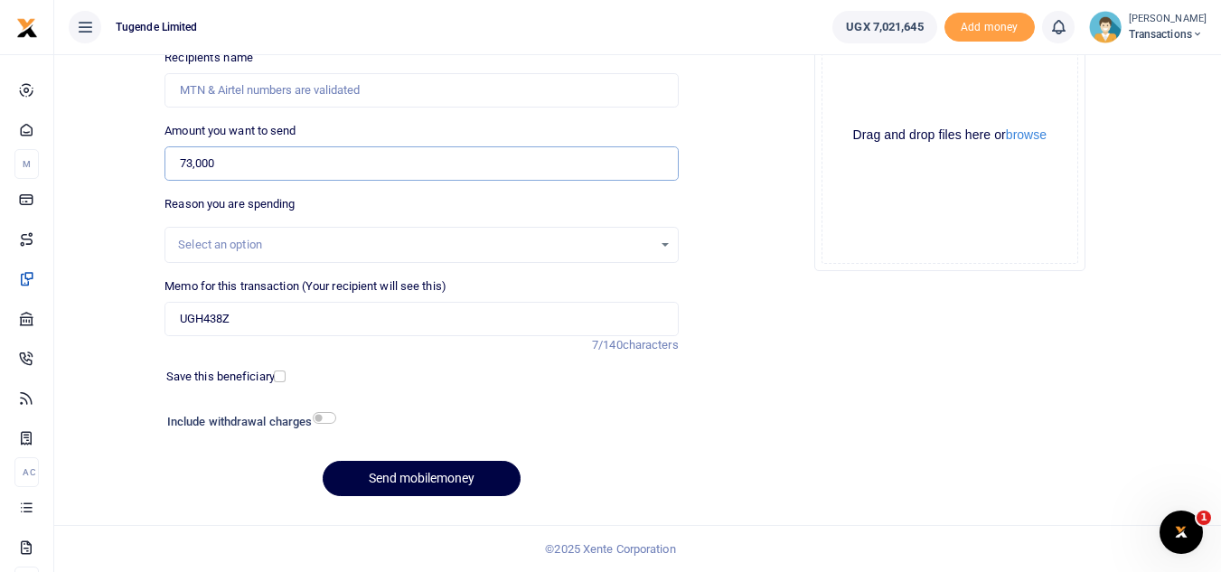
type input "73,000"
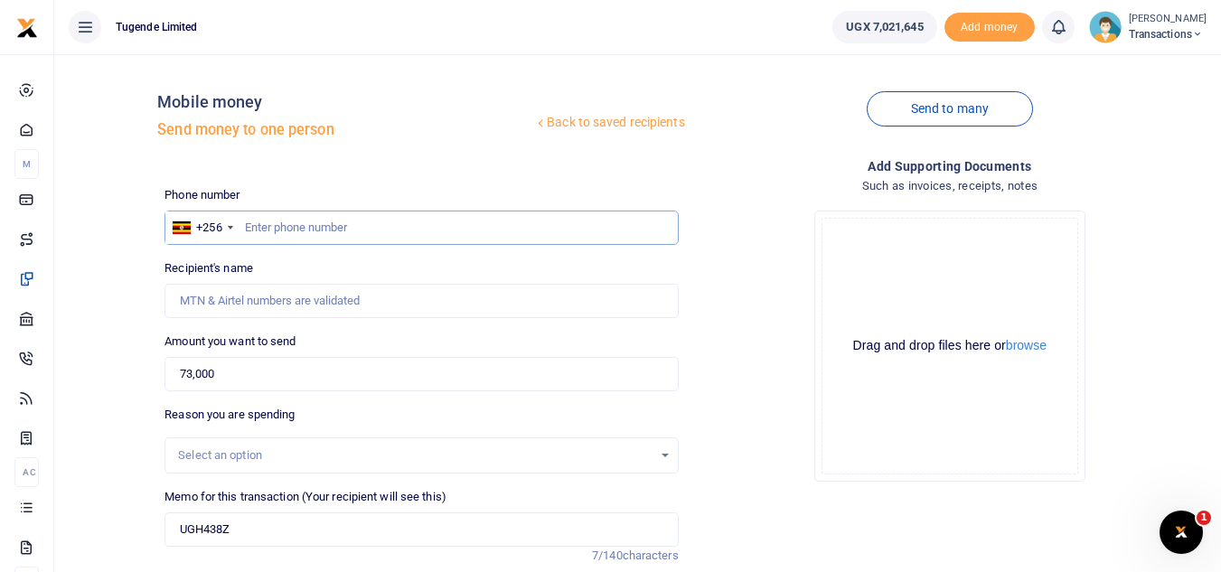
click at [294, 233] on input "text" at bounding box center [421, 228] width 513 height 34
paste input "791103218"
type input "791103218"
type input "Mariam Nakimuli"
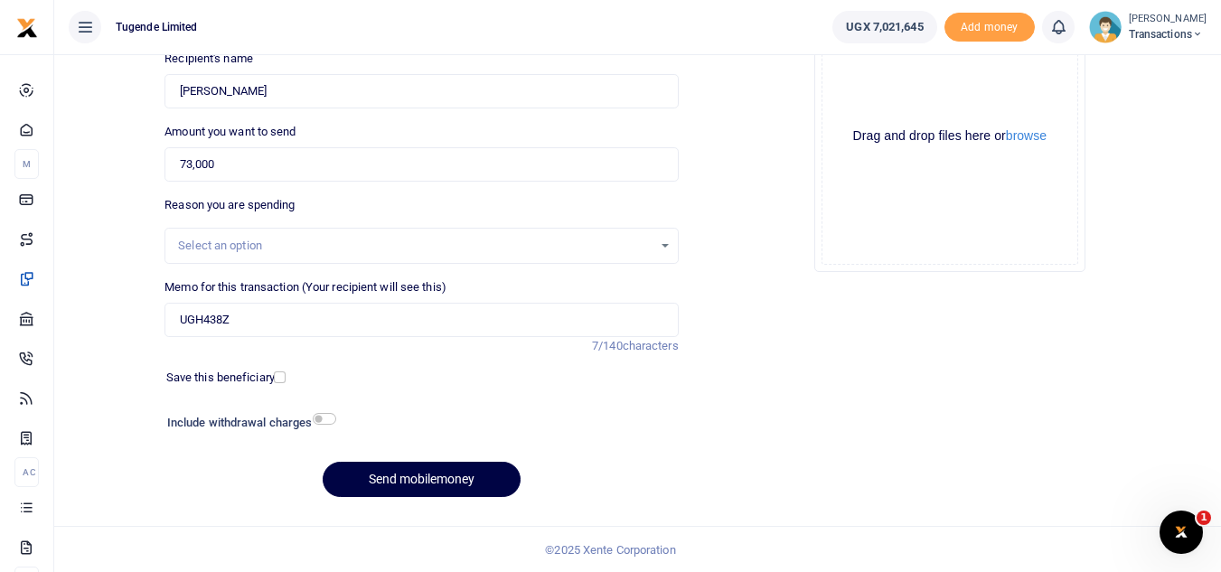
scroll to position [211, 0]
click at [428, 487] on button "Send mobilemoney" at bounding box center [422, 478] width 198 height 35
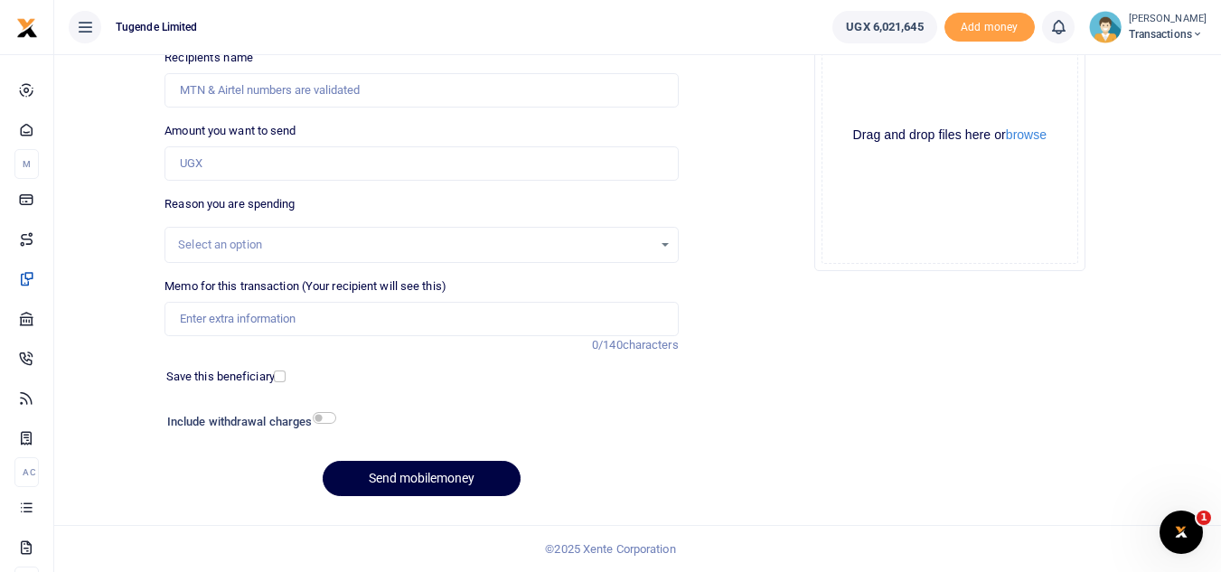
scroll to position [211, 0]
click at [322, 334] on input "Memo for this transaction (Your recipient will see this)" at bounding box center [421, 319] width 513 height 34
paste input "UGA669G"
type input "UGA669G"
click at [400, 162] on input "Amount you want to send" at bounding box center [421, 163] width 513 height 34
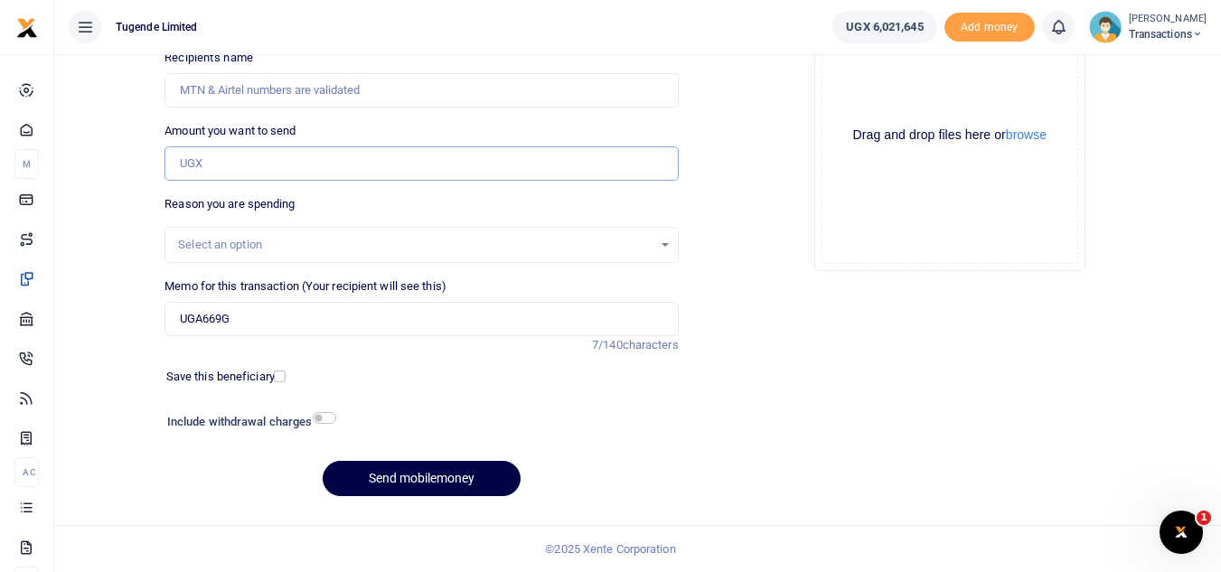
paste input "52,000"
type input "52,000"
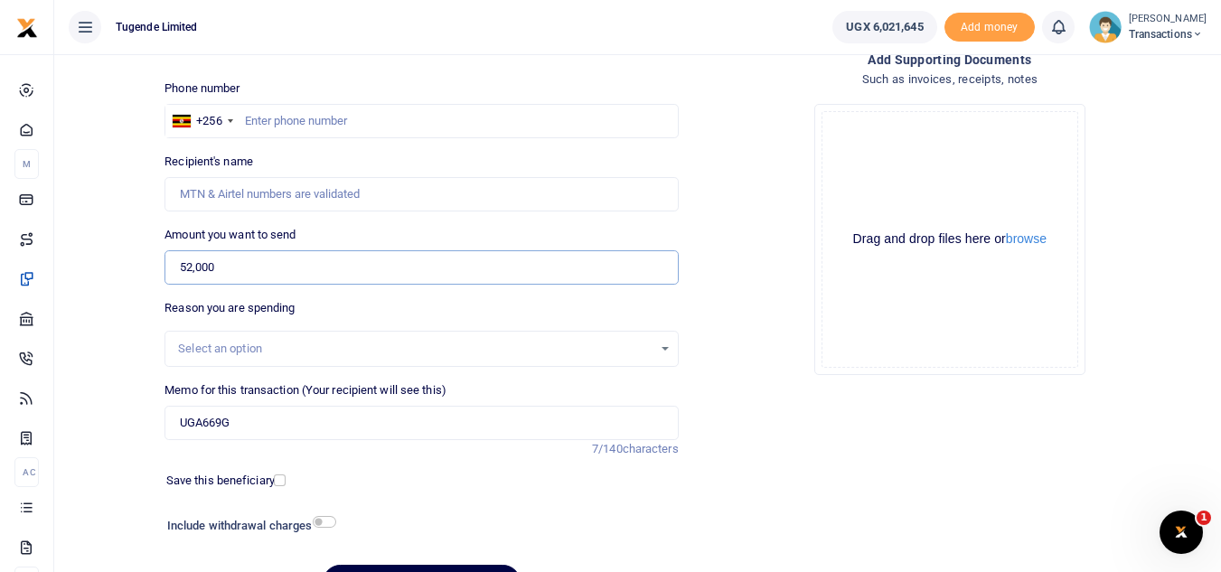
scroll to position [102, 0]
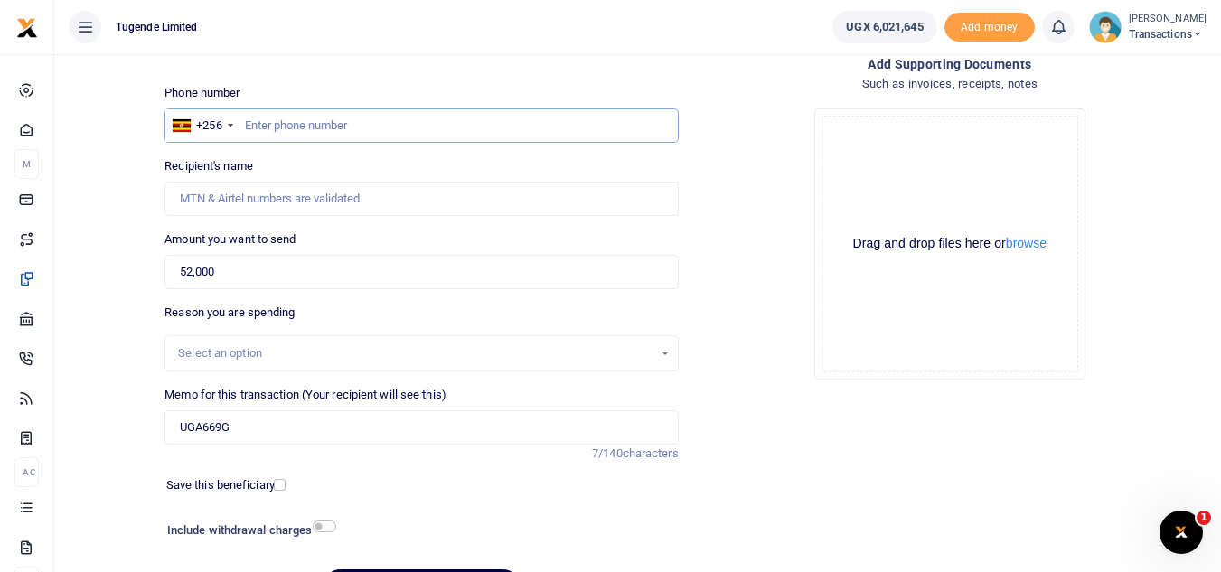
click at [479, 133] on input "text" at bounding box center [421, 125] width 513 height 34
paste input "766663429"
type input "766663429"
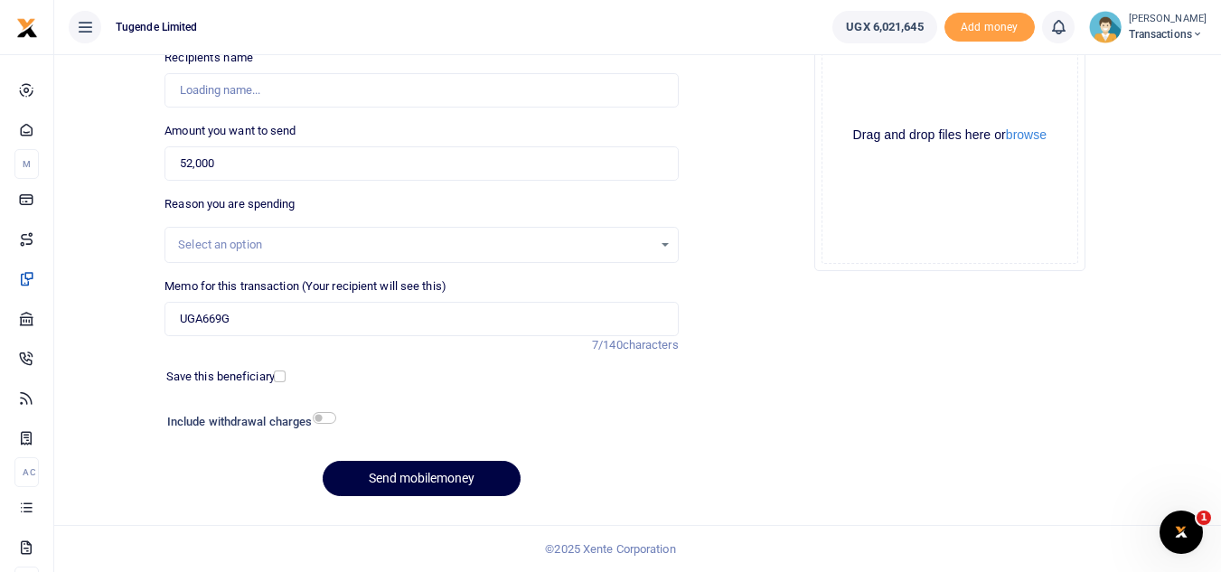
type input "[PERSON_NAME]"
type input "766663429"
click at [435, 480] on button "Send mobilemoney" at bounding box center [422, 478] width 198 height 35
click at [419, 330] on input "Memo for this transaction (Your recipient will see this)" at bounding box center [421, 319] width 513 height 34
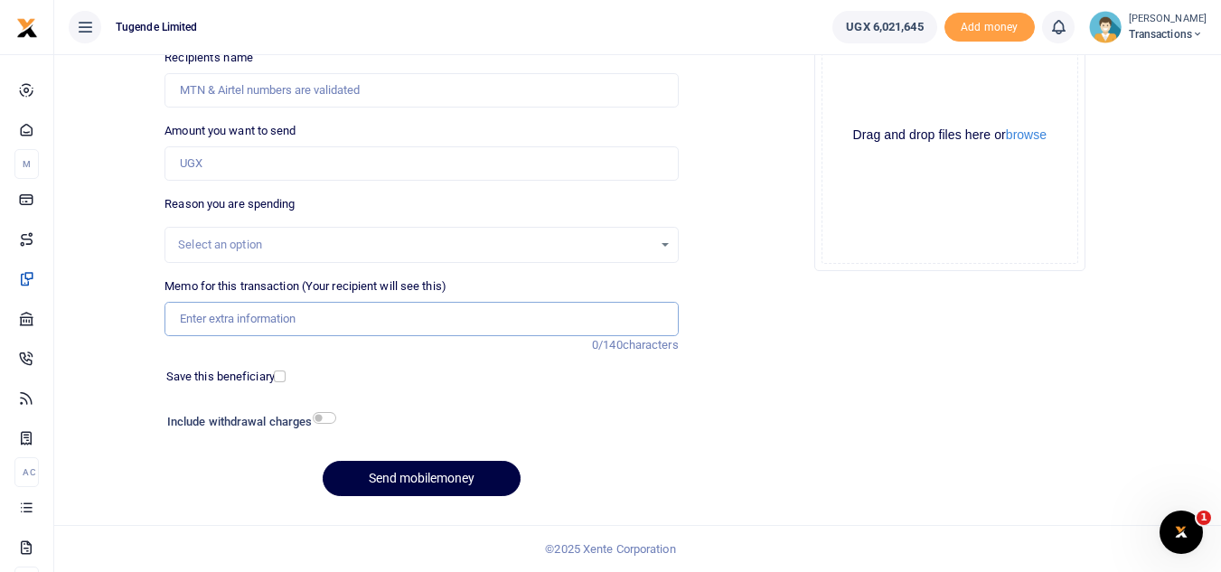
paste input "UGC954Z"
type input "UGC954Z"
click at [380, 171] on input "Amount you want to send" at bounding box center [421, 163] width 513 height 34
paste input "35,000"
type input "35,000"
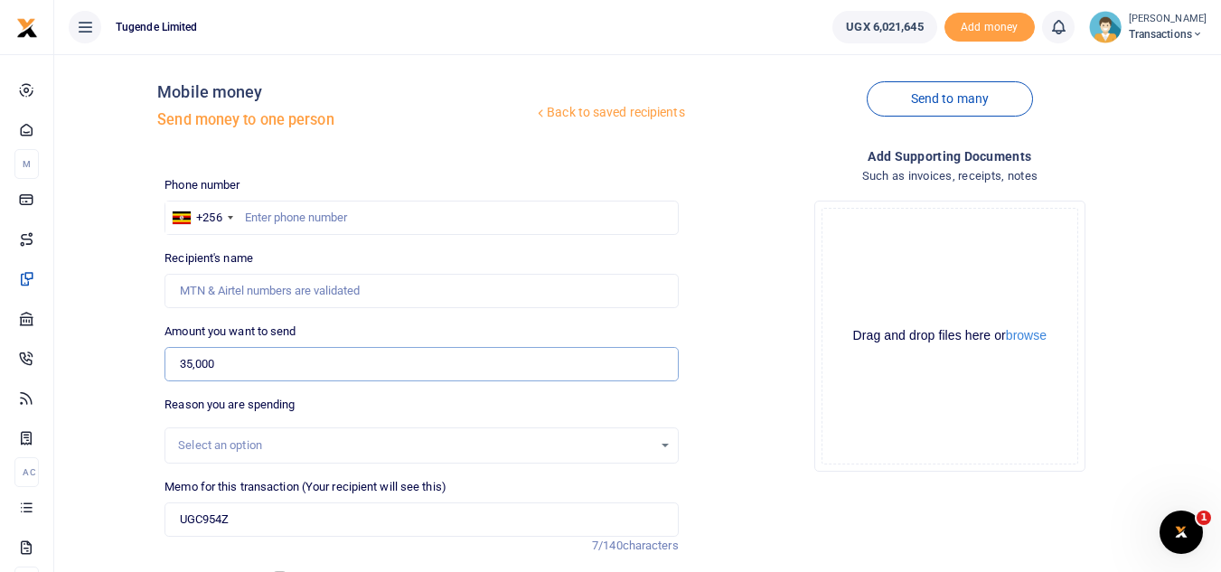
scroll to position [0, 0]
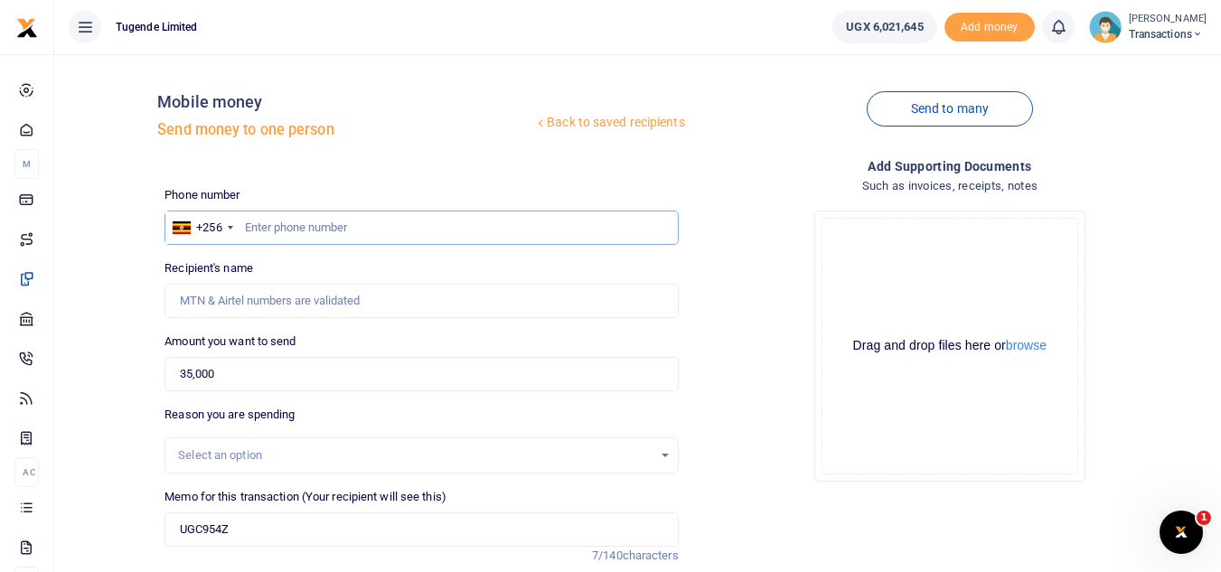
click at [400, 225] on input "text" at bounding box center [421, 228] width 513 height 34
paste input "744803293"
type input "744803293"
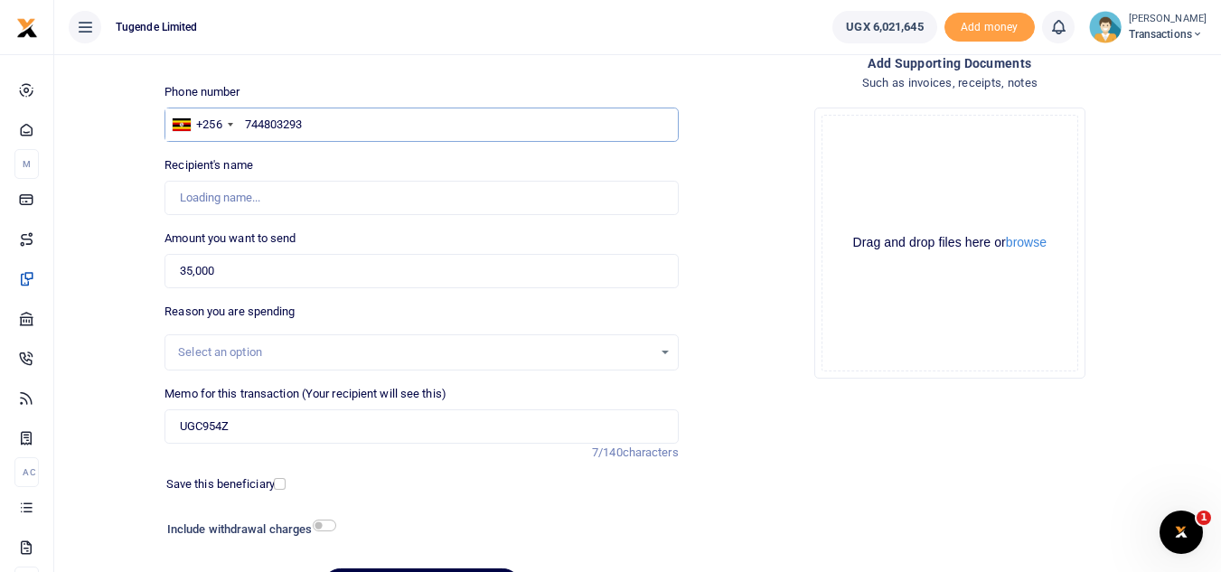
type input "Wilber Batega"
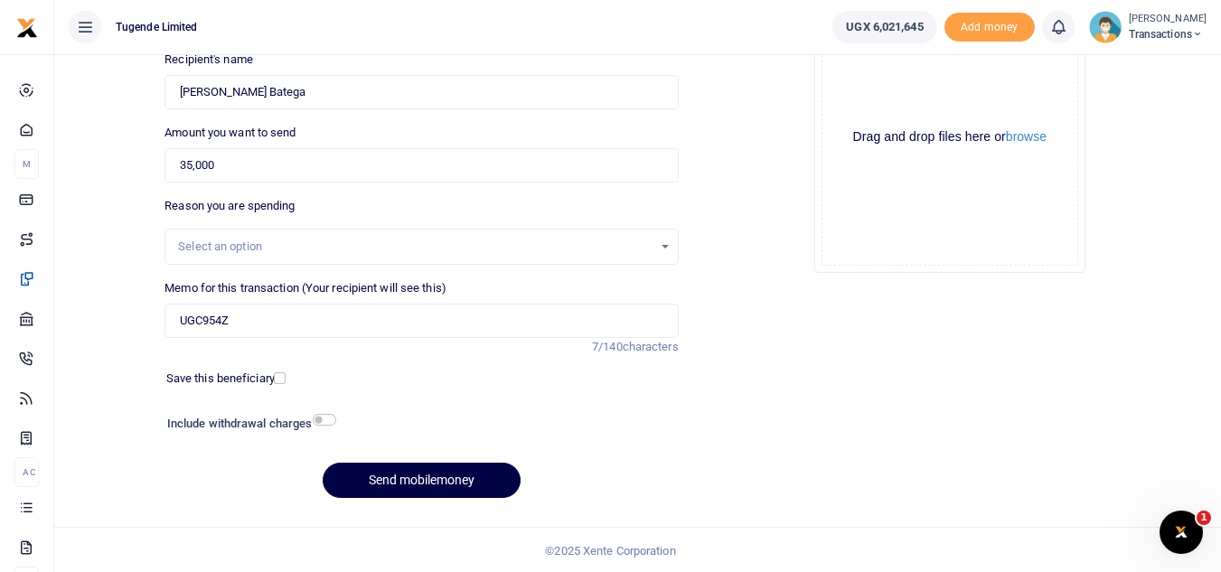
scroll to position [211, 0]
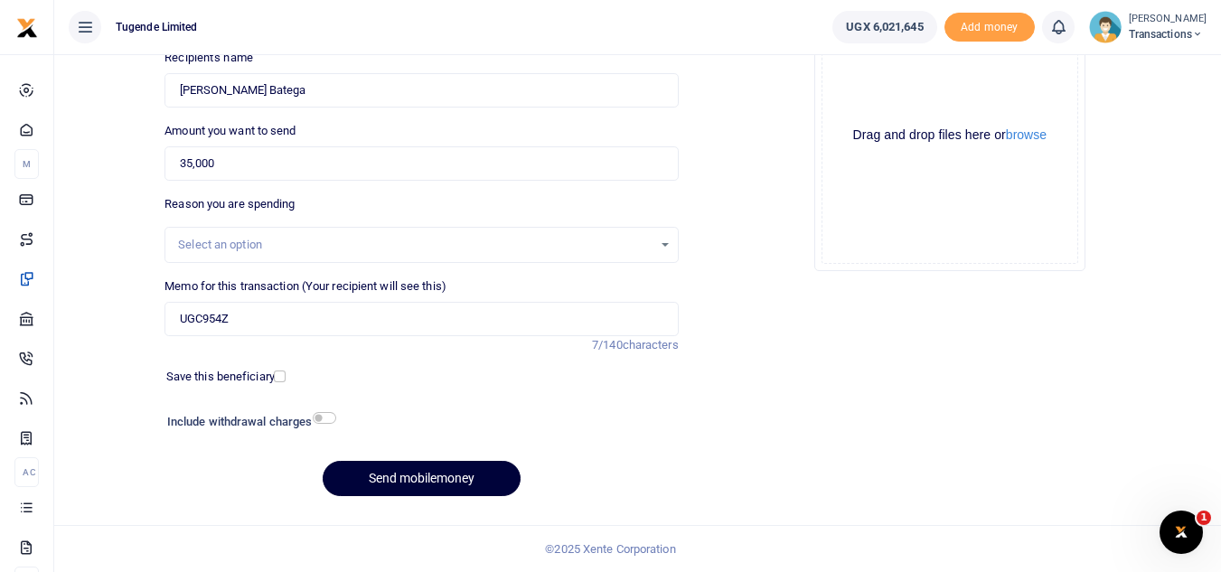
click at [454, 491] on button "Send mobilemoney" at bounding box center [422, 478] width 198 height 35
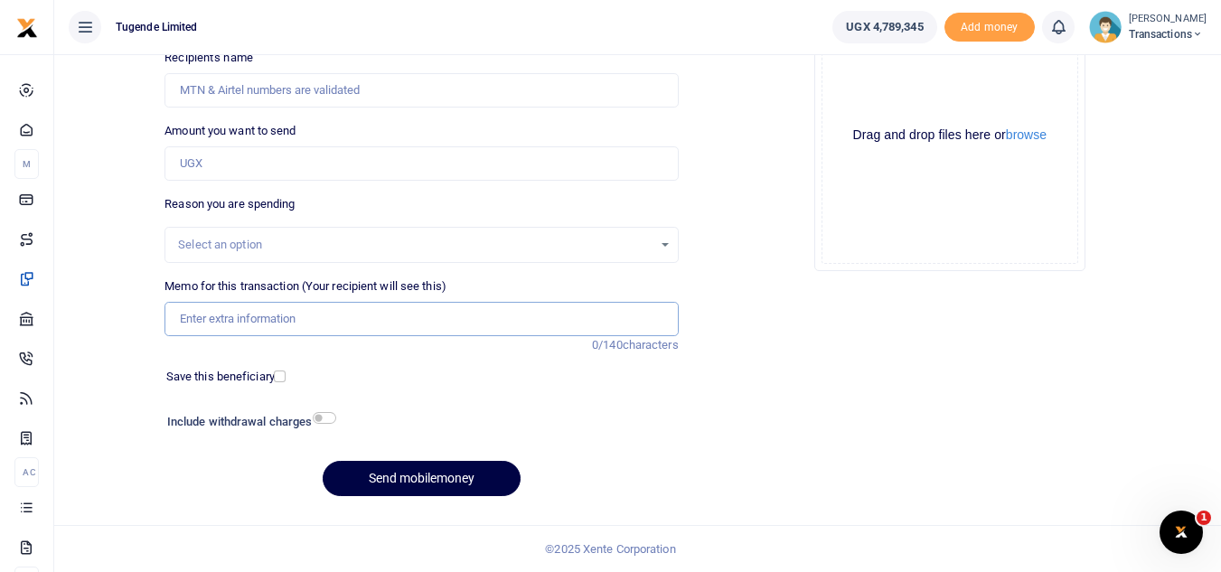
click at [363, 331] on input "Memo for this transaction (Your recipient will see this)" at bounding box center [421, 319] width 513 height 34
paste input "UMA354BA"
type input "UMA354BA"
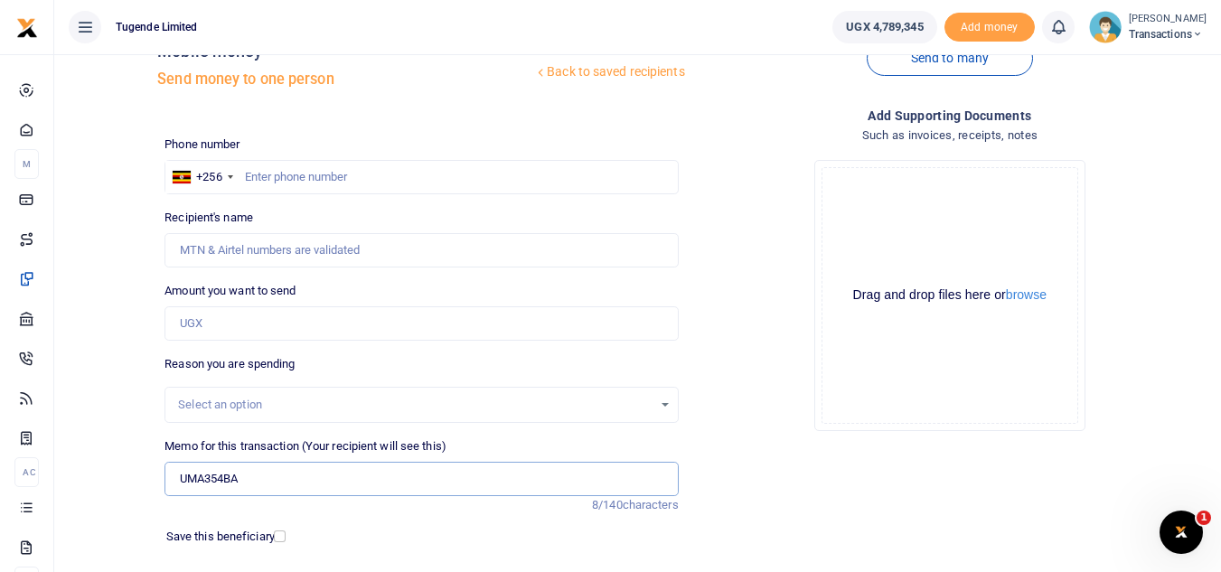
scroll to position [49, 0]
click at [392, 174] on input "text" at bounding box center [421, 179] width 513 height 34
paste input "47,000"
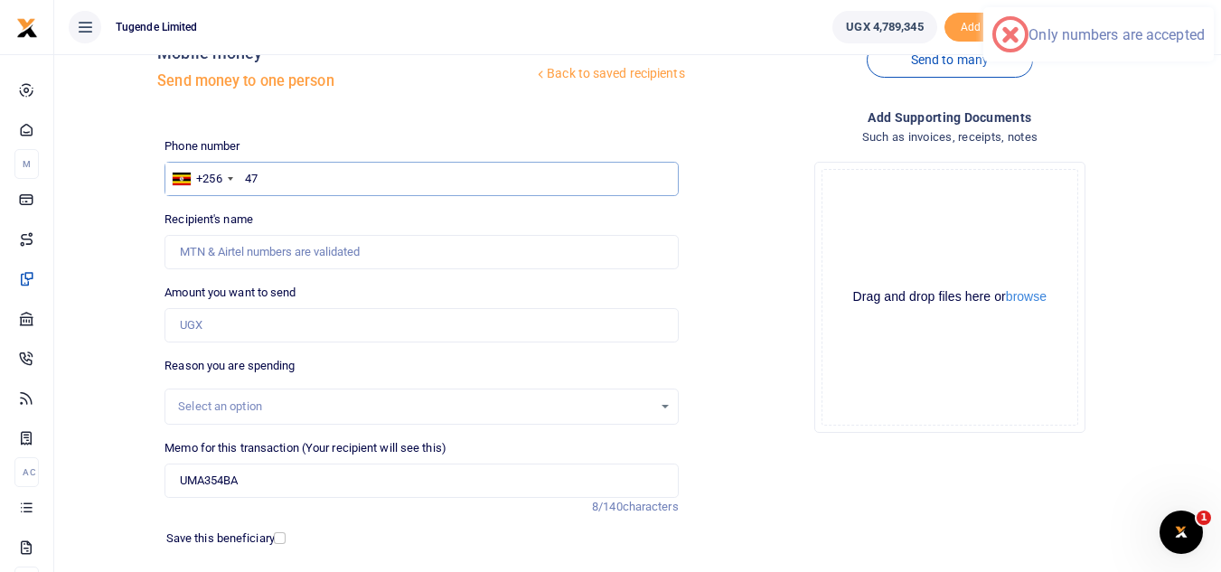
type input "4"
click at [364, 326] on input "Amount you want to send" at bounding box center [421, 325] width 513 height 34
paste input "47,000"
type input "47,000"
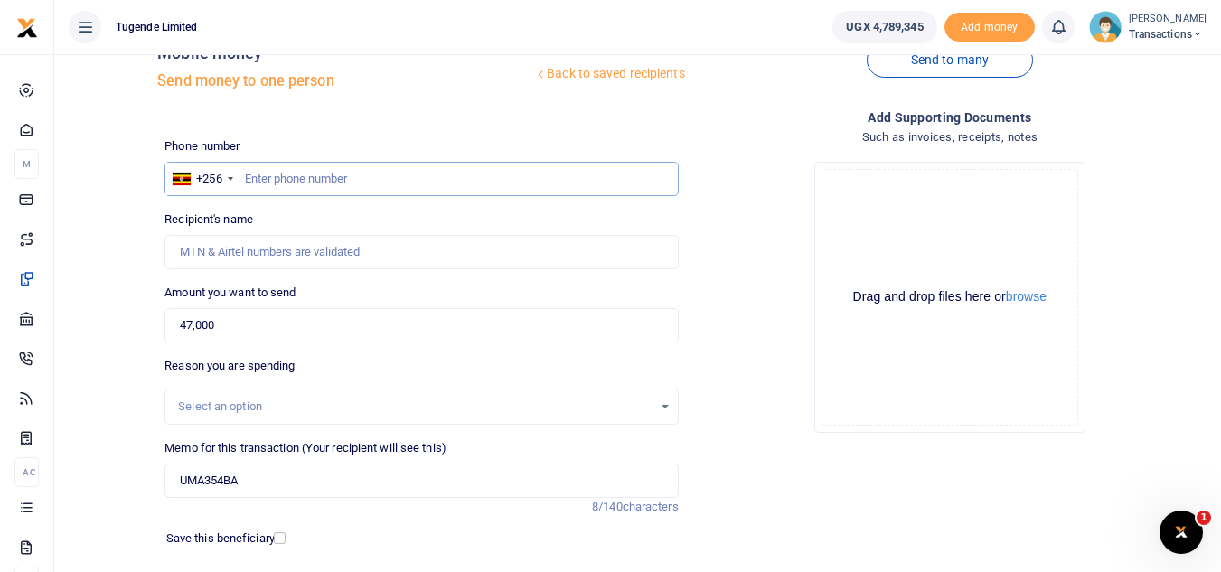
click at [529, 175] on input "text" at bounding box center [421, 179] width 513 height 34
paste input "767 235960"
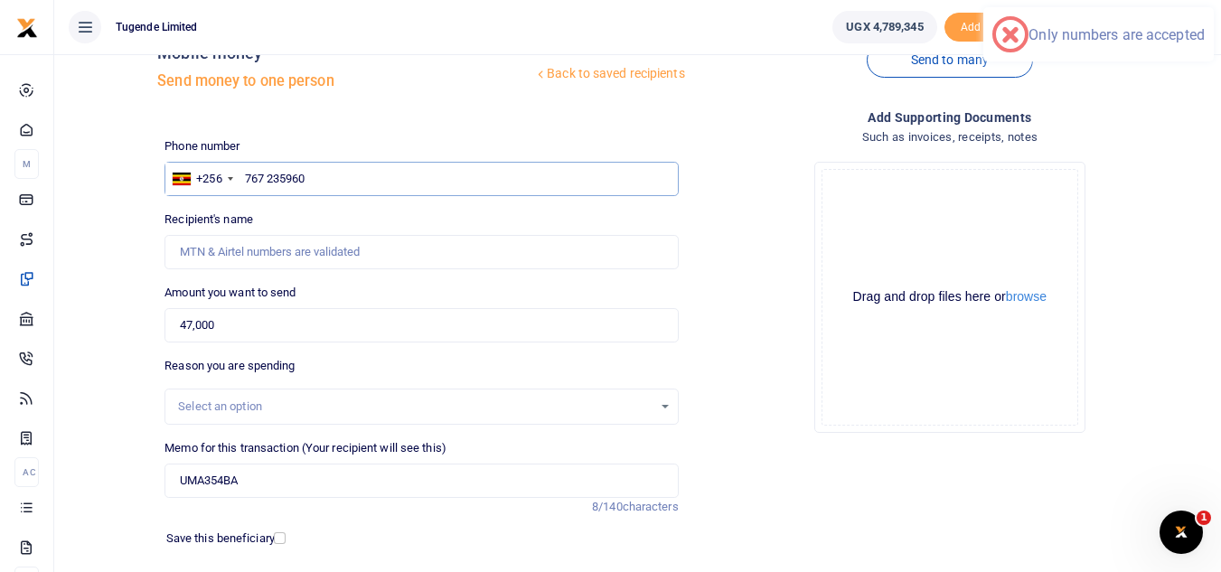
click at [272, 182] on input "767 235960" at bounding box center [421, 179] width 513 height 34
type input "767235960"
type input "Wilber Twesigye"
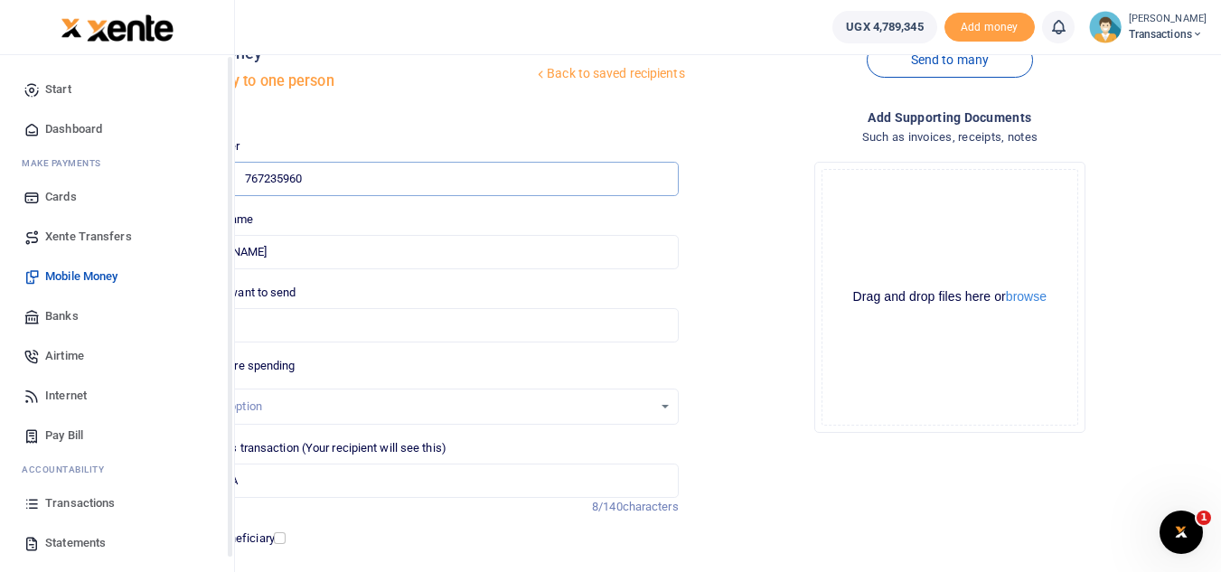
type input "767235960"
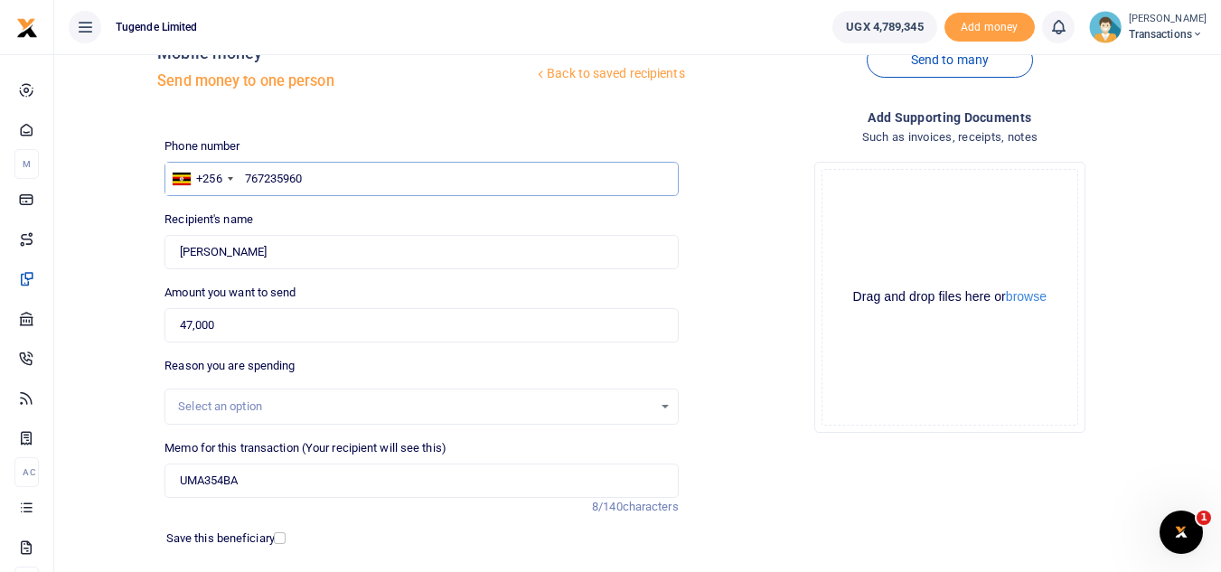
scroll to position [211, 0]
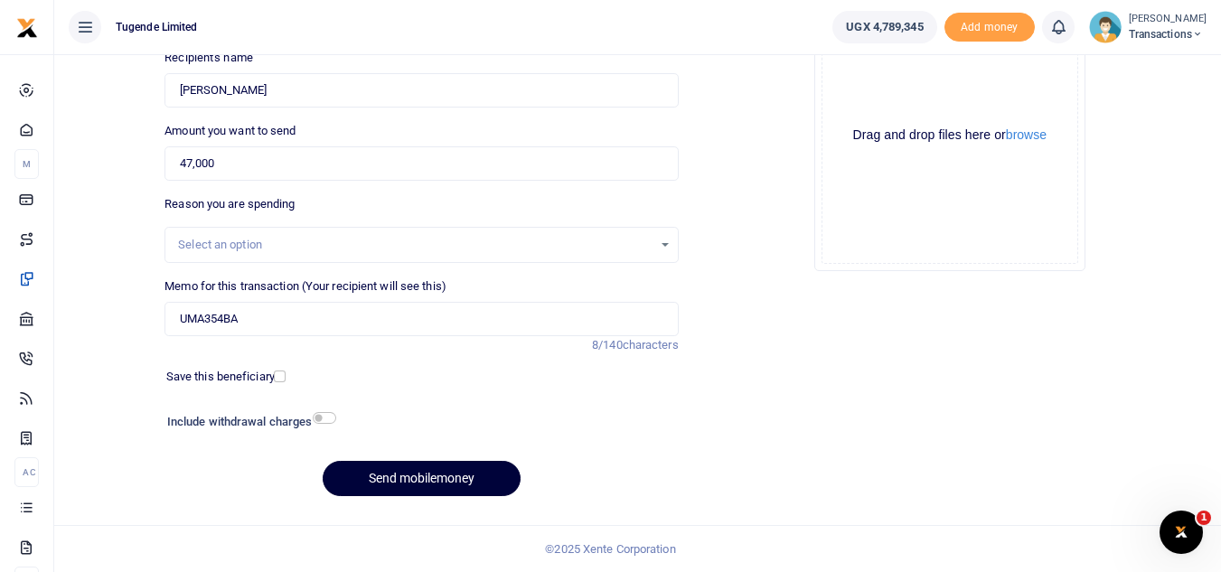
click at [400, 491] on button "Send mobilemoney" at bounding box center [422, 478] width 198 height 35
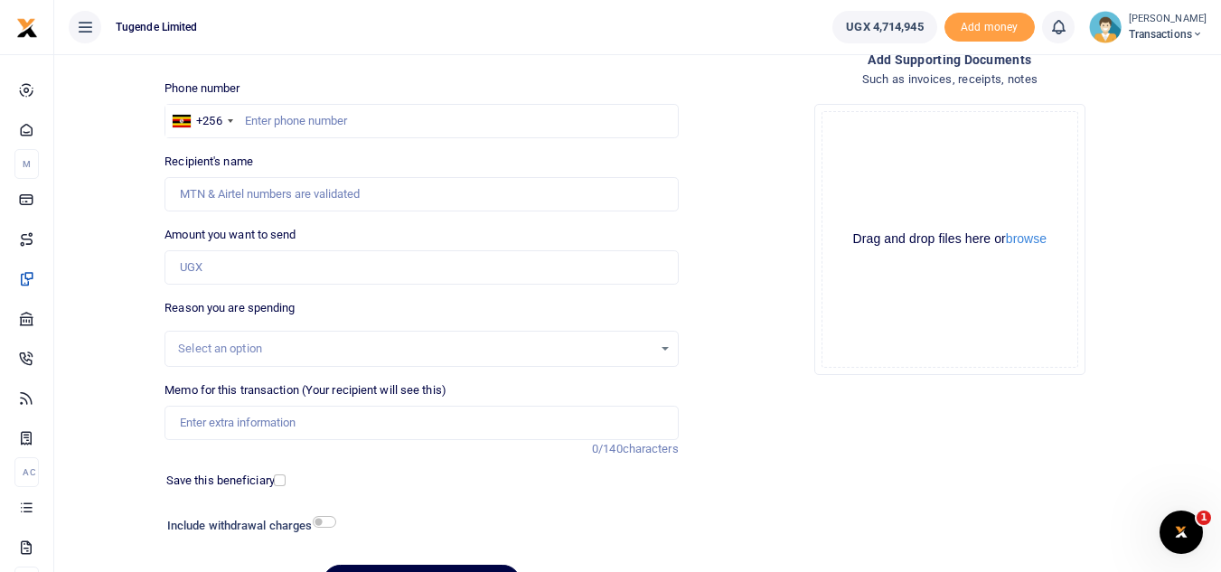
scroll to position [101, 0]
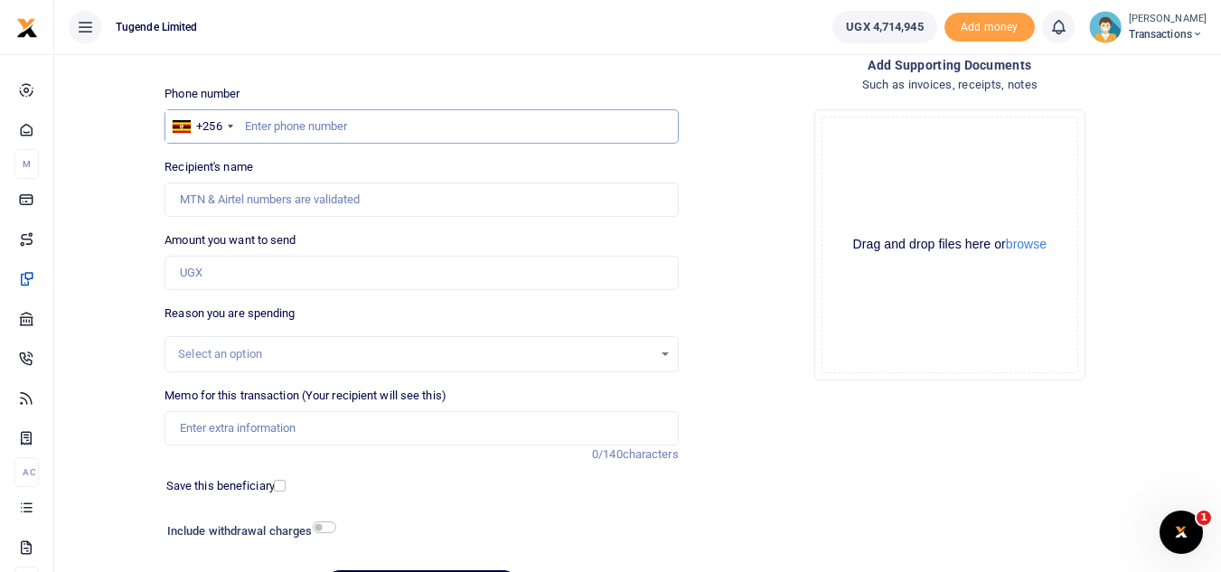
click at [373, 126] on input "text" at bounding box center [421, 126] width 513 height 34
paste input "707755430"
type input "707755430"
type input "[PERSON_NAME]"
click at [255, 285] on input "Amount you want to send" at bounding box center [421, 273] width 513 height 34
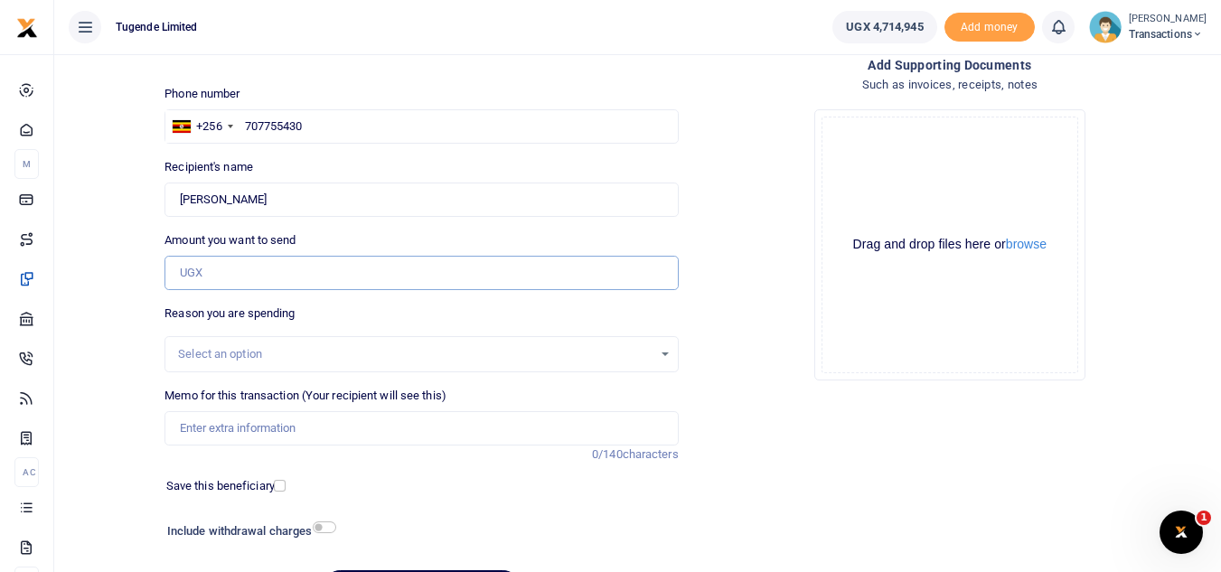
paste input "30,000"
type input "30,000"
click at [363, 422] on input "Memo for this transaction (Your recipient will see this)" at bounding box center [421, 428] width 513 height 34
paste input "UGC152Z"
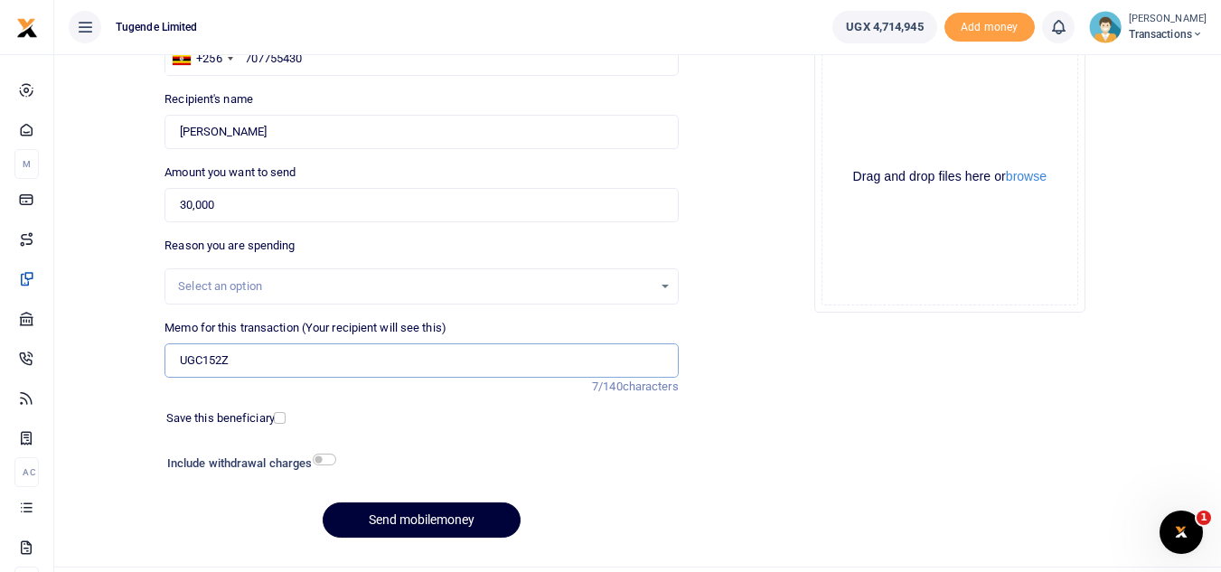
type input "UGC152Z"
click at [444, 516] on button "Send mobilemoney" at bounding box center [422, 520] width 198 height 35
click at [424, 361] on input "Memo for this transaction (Your recipient will see this)" at bounding box center [421, 361] width 513 height 34
paste input "TLUG-016294"
type input "TLUG-016294"
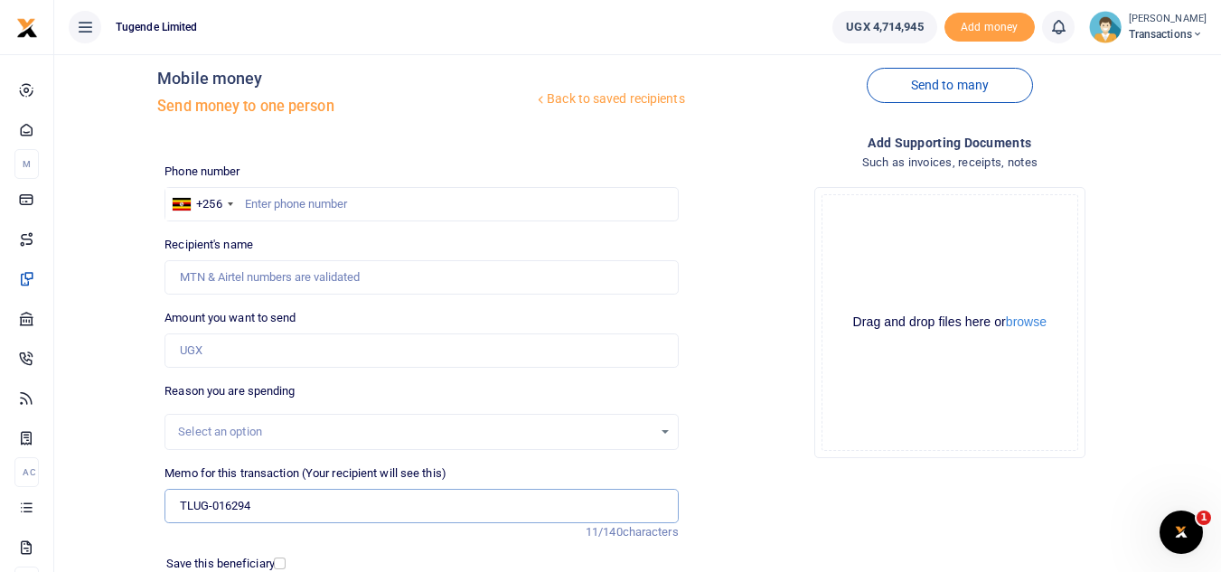
scroll to position [12, 0]
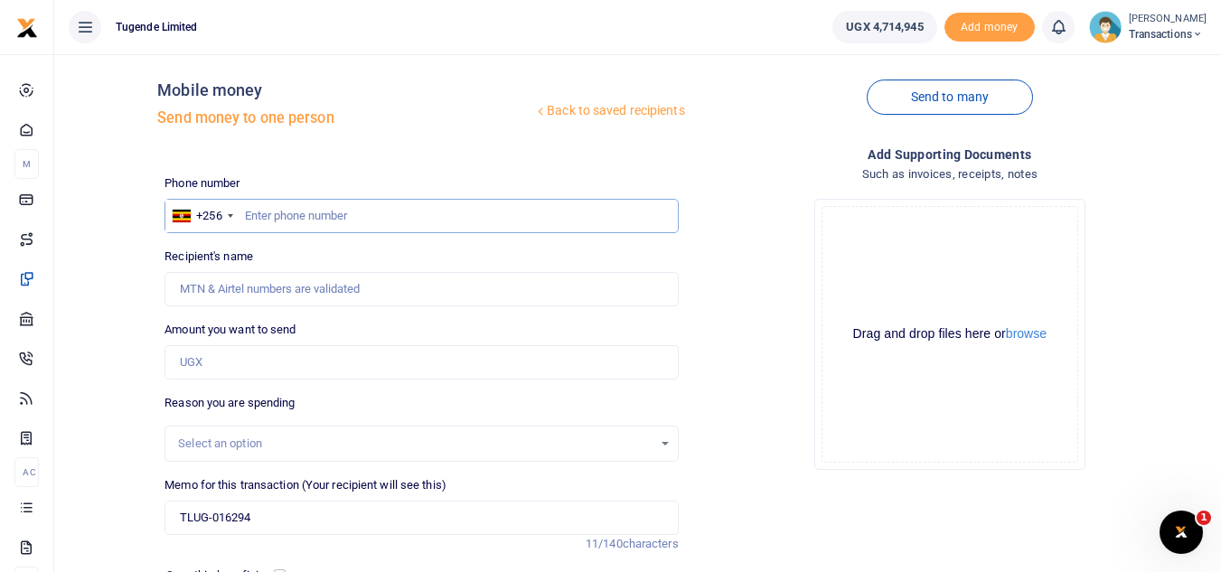
click at [465, 224] on input "text" at bounding box center [421, 216] width 513 height 34
paste input "771469621"
type input "771469621"
type input "Rabison Mbaju"
click at [303, 373] on input "Amount you want to send" at bounding box center [421, 362] width 513 height 34
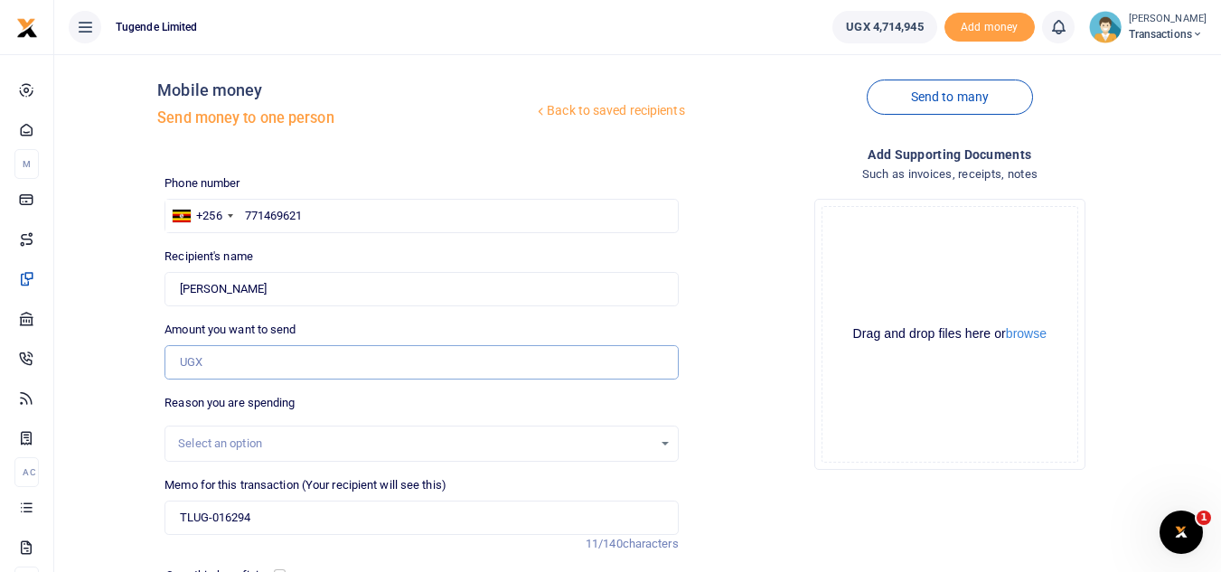
paste input "73000"
type input "73,000"
click at [174, 510] on input "TLUG-016294" at bounding box center [421, 518] width 513 height 34
paste input "UMA867CU"
click at [276, 517] on input "UMA867CU TLUG-016294" at bounding box center [421, 518] width 513 height 34
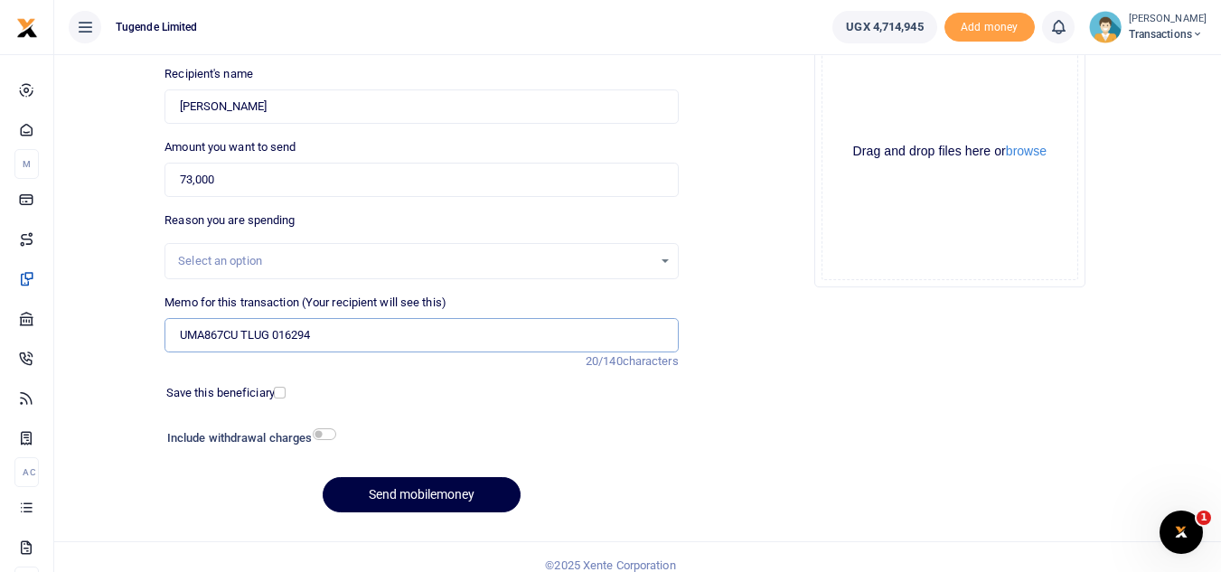
scroll to position [195, 0]
type input "UMA867CU TLUG 016294"
click at [419, 487] on button "Send mobilemoney" at bounding box center [422, 493] width 198 height 35
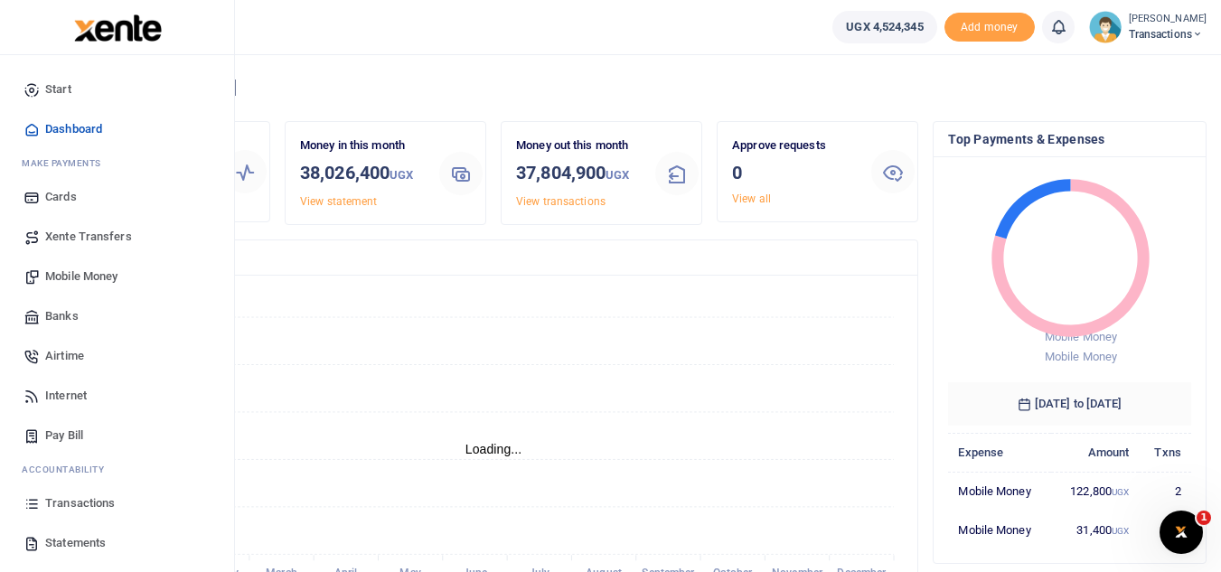
click at [102, 504] on span "Transactions" at bounding box center [80, 503] width 70 height 18
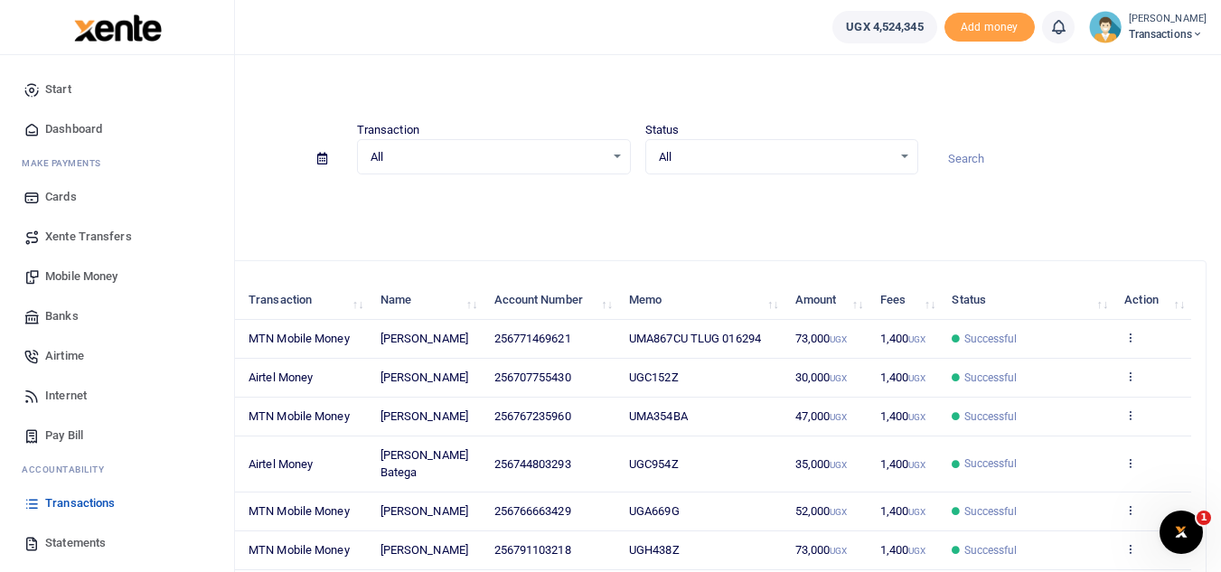
click at [118, 228] on span "Xente Transfers" at bounding box center [88, 237] width 87 height 18
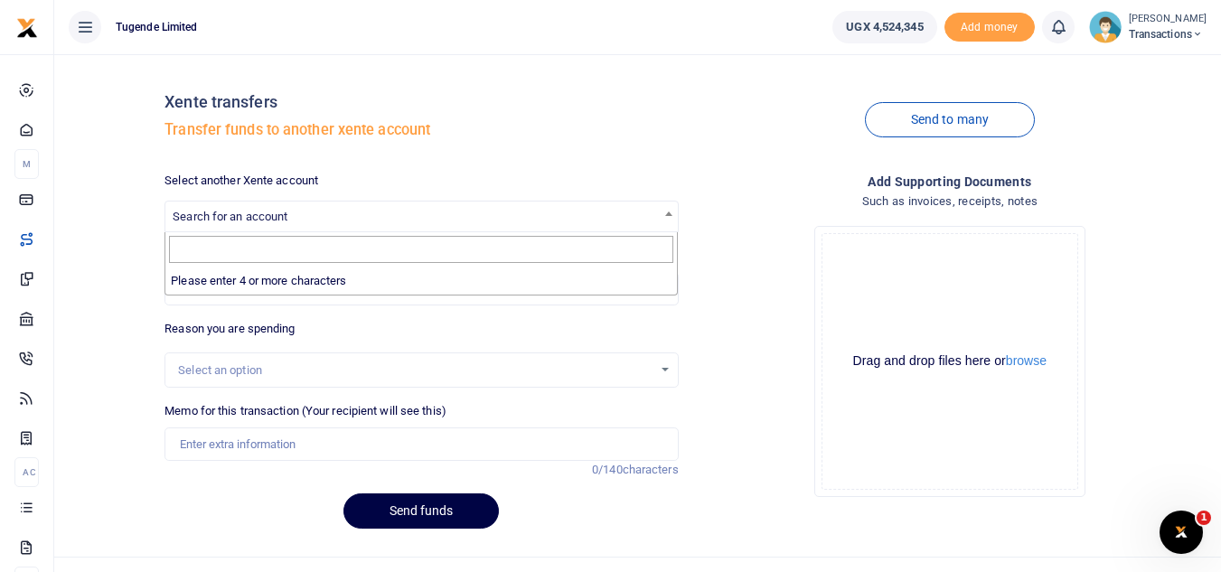
click at [645, 212] on span "Search for an account" at bounding box center [421, 216] width 512 height 28
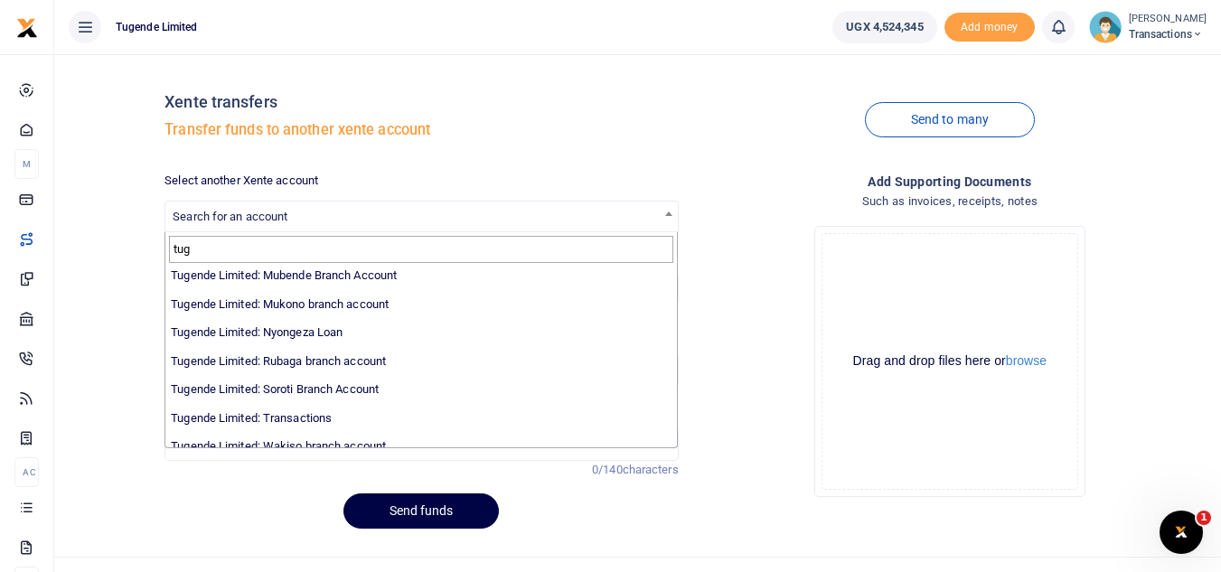
scroll to position [560, 0]
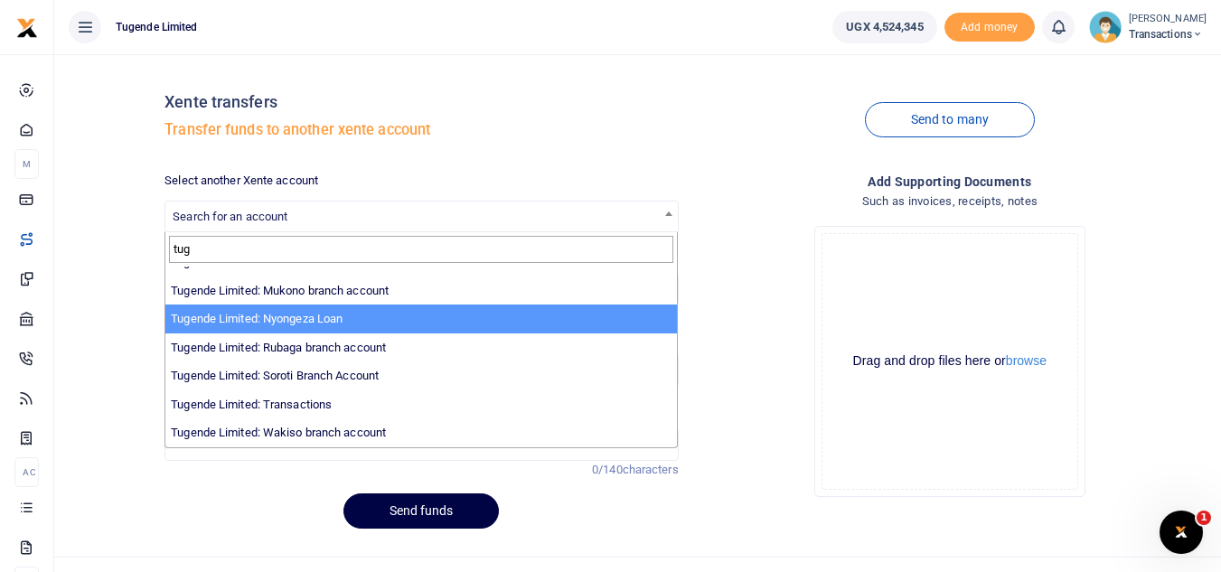
type input "tug"
select select "3657"
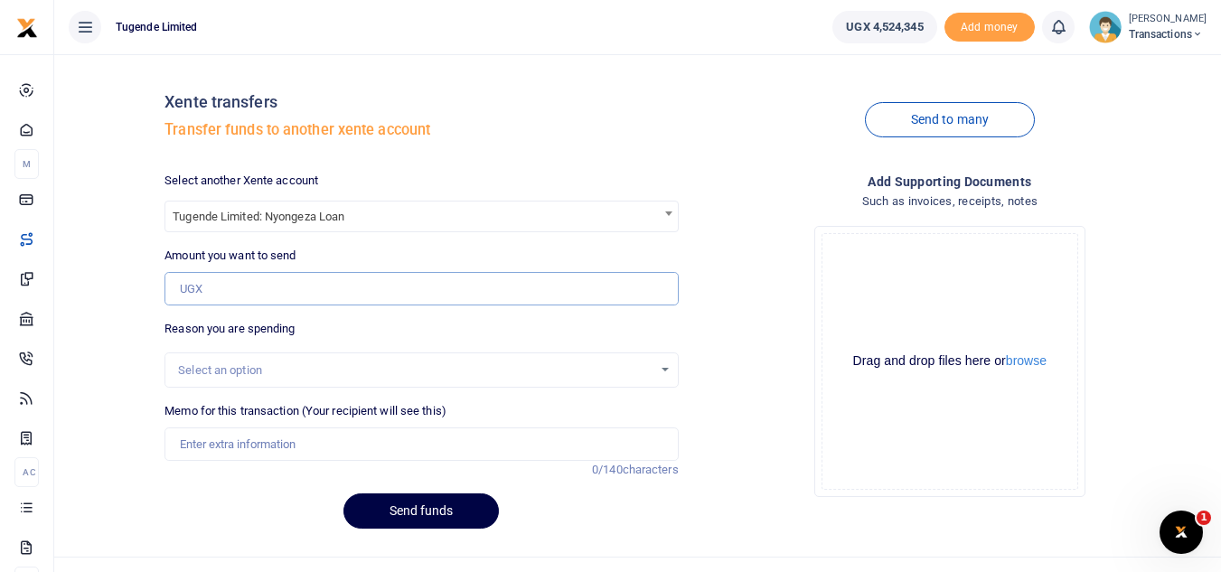
click at [256, 283] on input "Amount you want to send" at bounding box center [421, 289] width 513 height 34
type input "2,000,000"
click at [259, 438] on input "Memo for this transaction (Your recipient will see this)" at bounding box center [421, 445] width 513 height 34
type input "Transfer to Nyongeza"
click at [425, 499] on button "Send funds" at bounding box center [421, 511] width 155 height 35
